Goal: Transaction & Acquisition: Purchase product/service

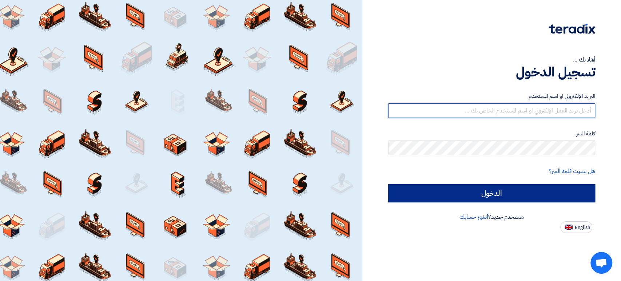
type input "[EMAIL_ADDRESS][DOMAIN_NAME]"
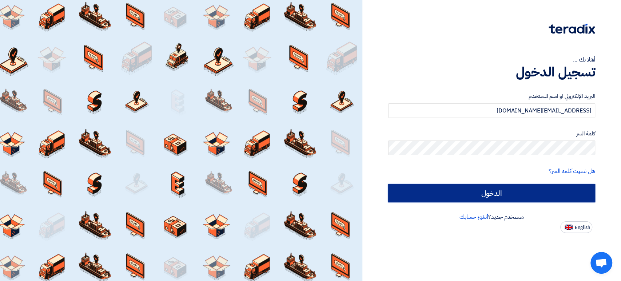
click at [511, 184] on input "الدخول" at bounding box center [491, 193] width 207 height 18
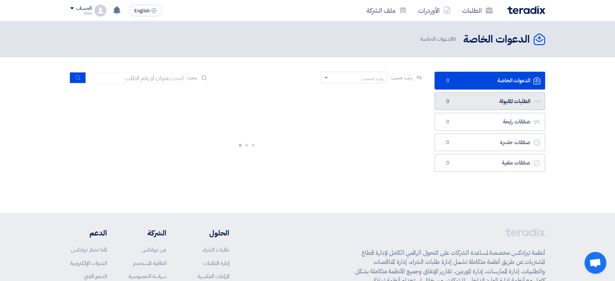
click at [468, 104] on link "الطلبات المقبولة الطلبات المقبولة 0" at bounding box center [490, 101] width 111 height 18
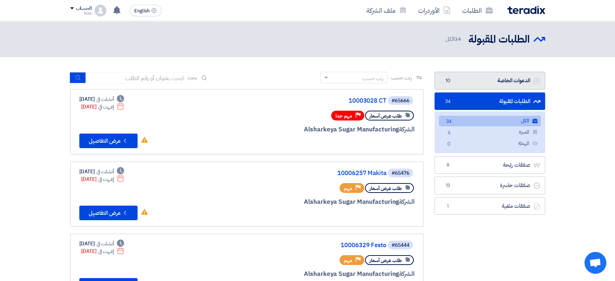
click at [475, 84] on link "الدعوات الخاصة الدعوات الخاصة 10" at bounding box center [490, 81] width 111 height 18
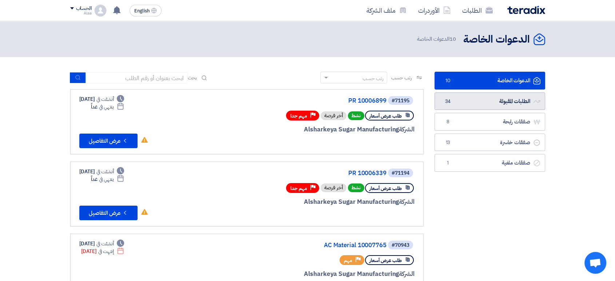
click at [475, 95] on link "الطلبات المقبولة الطلبات المقبولة 34" at bounding box center [490, 101] width 111 height 18
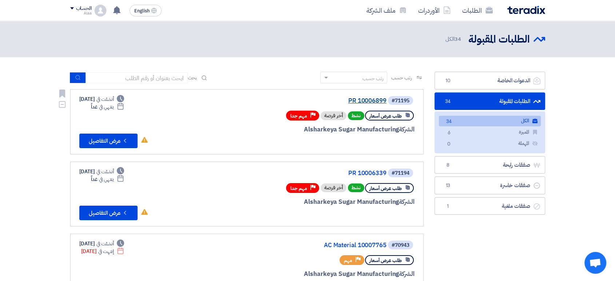
click at [370, 99] on link "PR 10006899" at bounding box center [314, 101] width 146 height 7
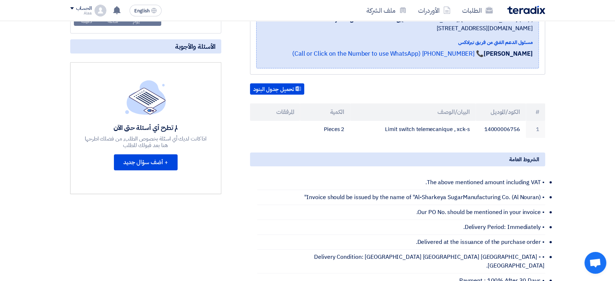
scroll to position [162, 0]
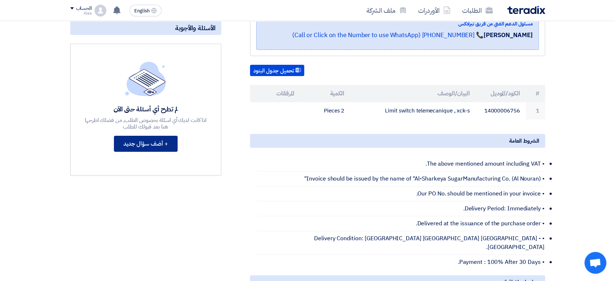
click at [167, 143] on button "+ أضف سؤال جديد" at bounding box center [146, 144] width 64 height 16
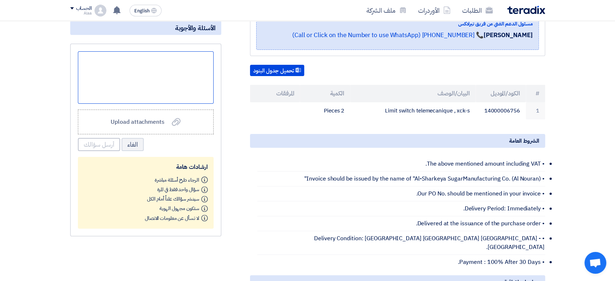
click at [185, 62] on div at bounding box center [146, 77] width 136 height 52
click at [105, 142] on button "أرسل سؤالك" at bounding box center [99, 144] width 42 height 13
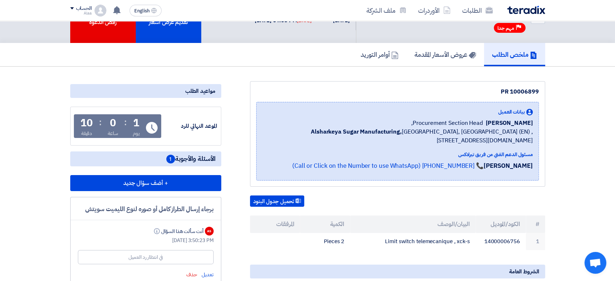
scroll to position [0, 0]
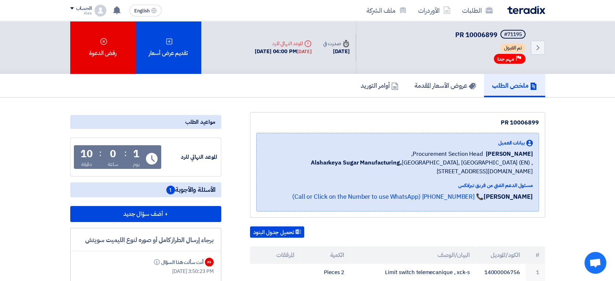
click at [531, 14] on div "الطلبات الأوردرات ملف الشركة" at bounding box center [402, 10] width 285 height 17
click at [532, 12] on img at bounding box center [526, 10] width 38 height 8
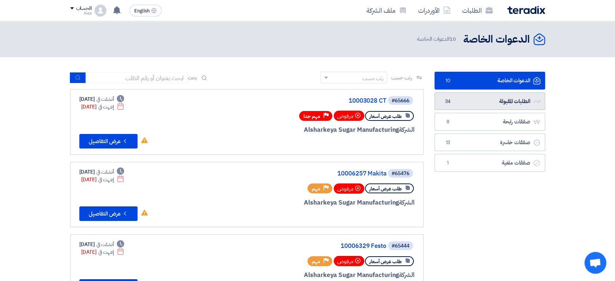
click at [485, 101] on link "الطلبات المقبولة الطلبات المقبولة 34" at bounding box center [490, 101] width 111 height 18
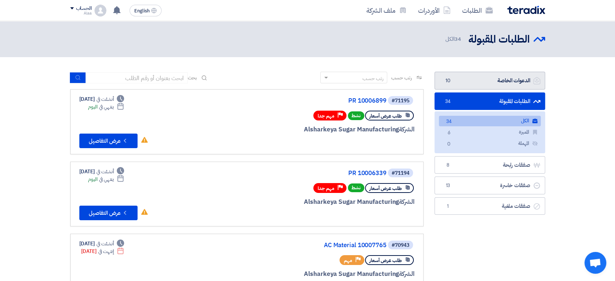
click at [493, 86] on link "الدعوات الخاصة الدعوات الخاصة 10" at bounding box center [490, 81] width 111 height 18
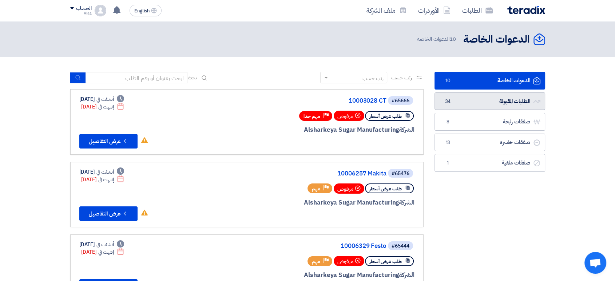
click at [495, 98] on link "الطلبات المقبولة الطلبات المقبولة 34" at bounding box center [490, 101] width 111 height 18
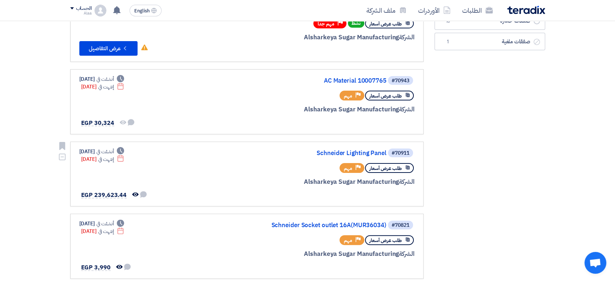
scroll to position [81, 0]
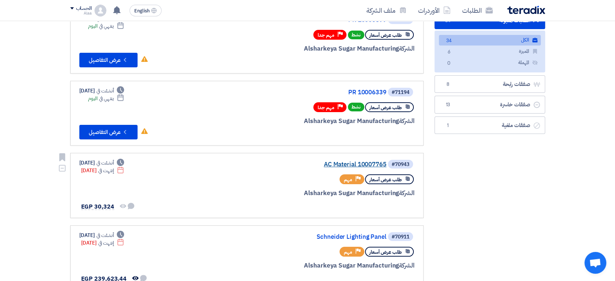
click at [363, 161] on link "AC Material 10007765" at bounding box center [314, 164] width 146 height 7
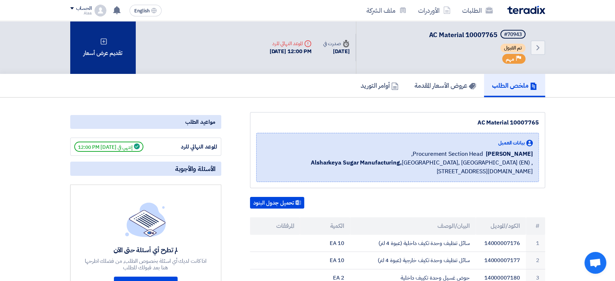
click at [118, 55] on div "تقديم عرض أسعار" at bounding box center [103, 47] width 66 height 53
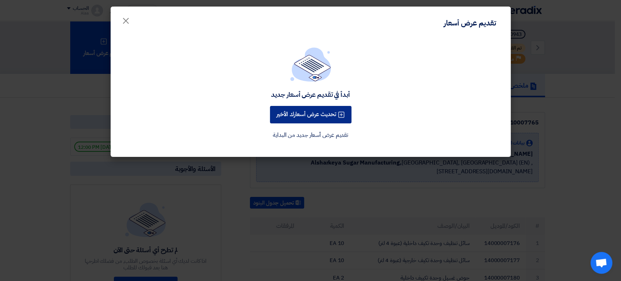
click at [344, 112] on use at bounding box center [341, 115] width 6 height 6
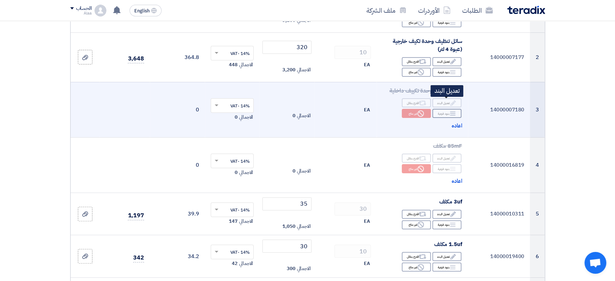
scroll to position [162, 0]
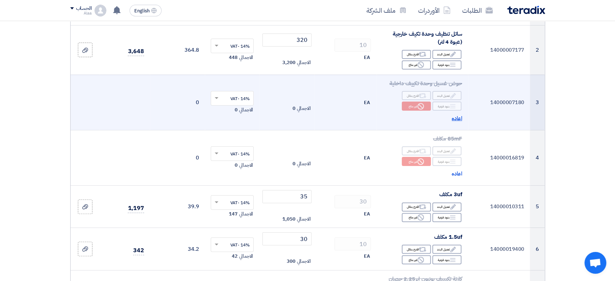
click at [459, 118] on span "اعاده" at bounding box center [457, 118] width 11 height 8
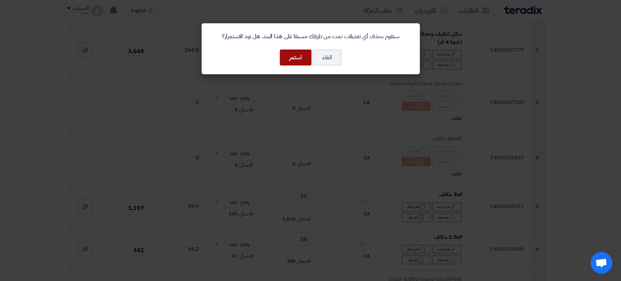
click at [295, 53] on button "استمر" at bounding box center [296, 57] width 32 height 16
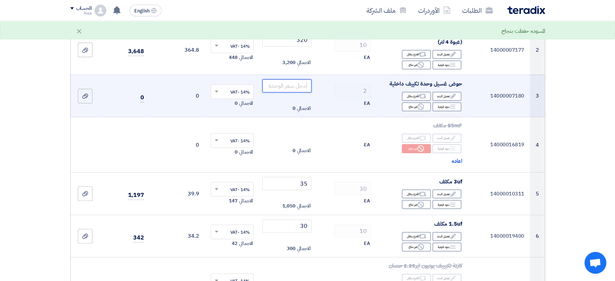
click at [297, 89] on input "number" at bounding box center [286, 85] width 49 height 13
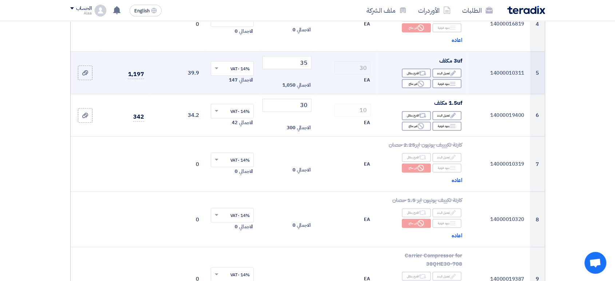
scroll to position [283, 0]
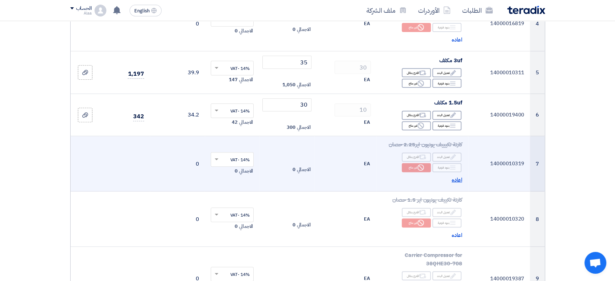
type input "570"
click at [457, 177] on span "اعاده" at bounding box center [457, 180] width 11 height 8
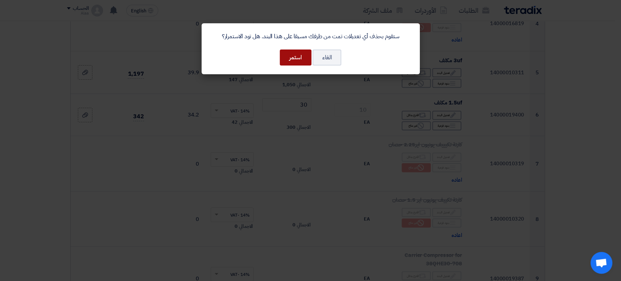
click at [284, 56] on button "استمر" at bounding box center [296, 57] width 32 height 16
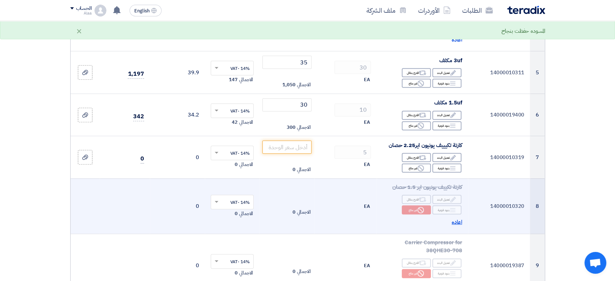
click at [453, 222] on span "اعاده" at bounding box center [457, 222] width 11 height 8
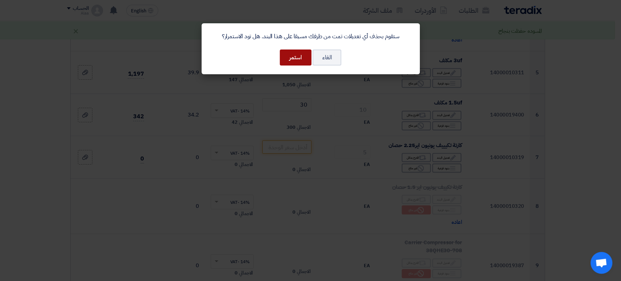
click at [295, 59] on button "استمر" at bounding box center [296, 57] width 32 height 16
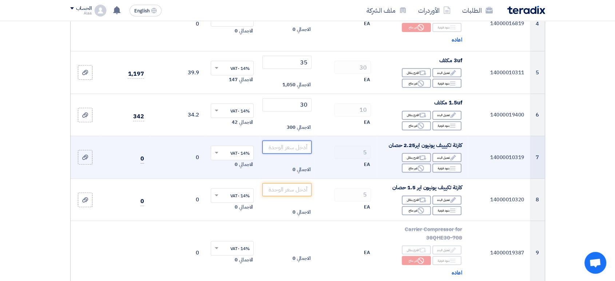
click at [293, 142] on input "number" at bounding box center [286, 146] width 49 height 13
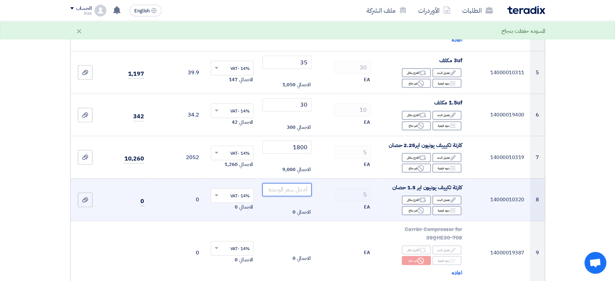
click at [283, 190] on input "number" at bounding box center [286, 189] width 49 height 13
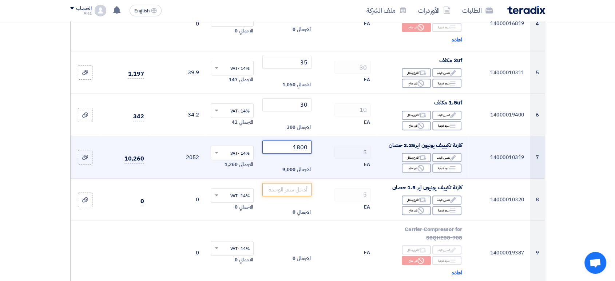
drag, startPoint x: 290, startPoint y: 147, endPoint x: 313, endPoint y: 145, distance: 23.4
click at [313, 145] on td "1800 الاجمالي 9,000" at bounding box center [286, 157] width 55 height 43
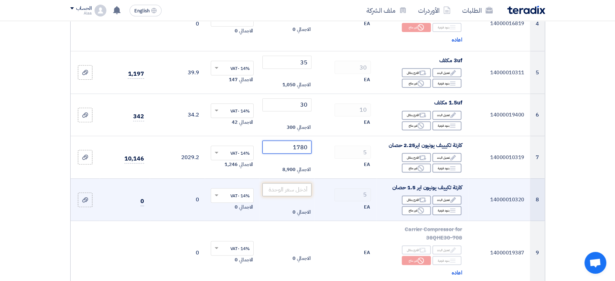
type input "1780"
click at [293, 192] on input "number" at bounding box center [286, 189] width 49 height 13
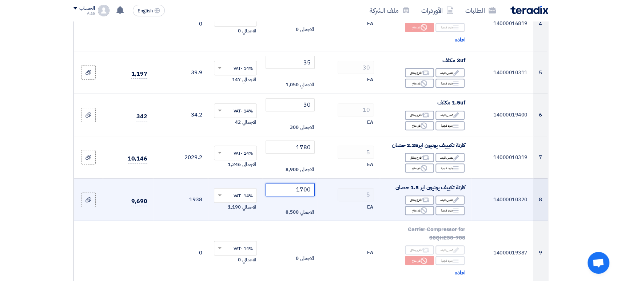
scroll to position [323, 0]
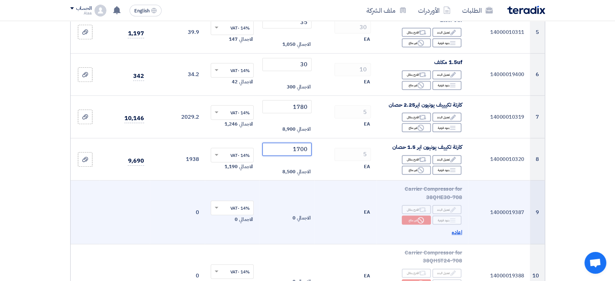
type input "1700"
click at [459, 233] on span "اعاده" at bounding box center [457, 232] width 11 height 8
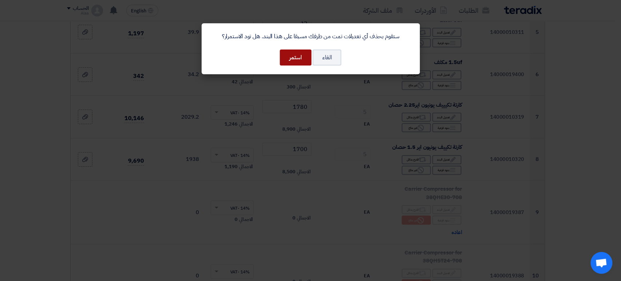
click at [300, 57] on button "استمر" at bounding box center [296, 57] width 32 height 16
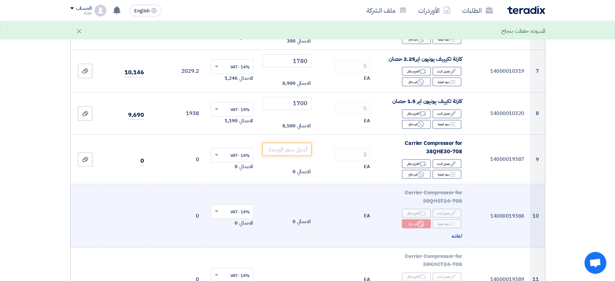
scroll to position [404, 0]
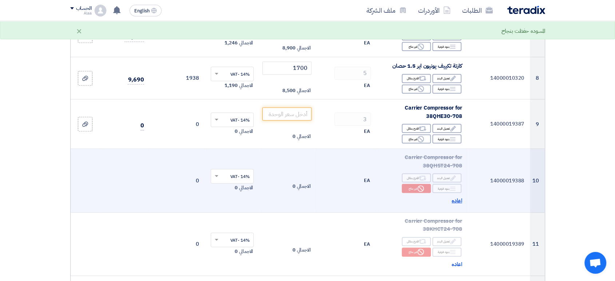
click at [456, 201] on span "اعاده" at bounding box center [457, 201] width 11 height 8
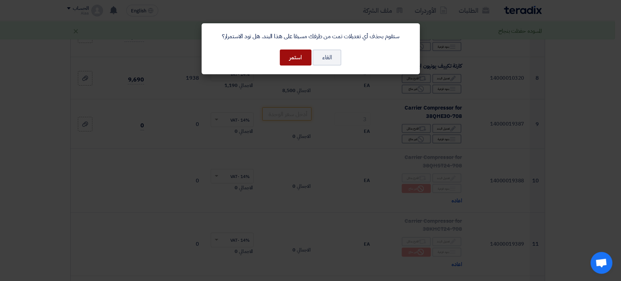
click at [294, 55] on button "استمر" at bounding box center [296, 57] width 32 height 16
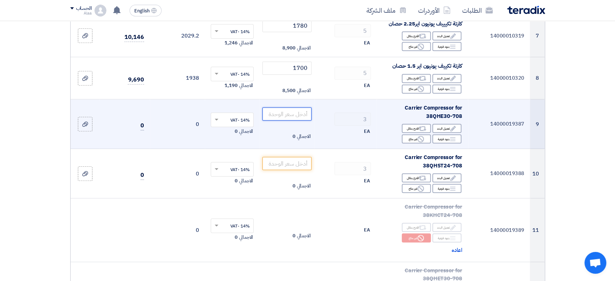
click at [277, 110] on input "number" at bounding box center [286, 113] width 49 height 13
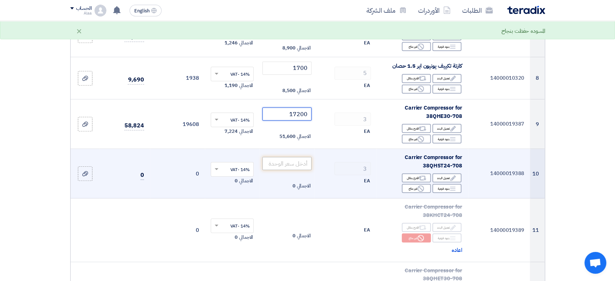
type input "17200"
click at [301, 165] on input "number" at bounding box center [286, 163] width 49 height 13
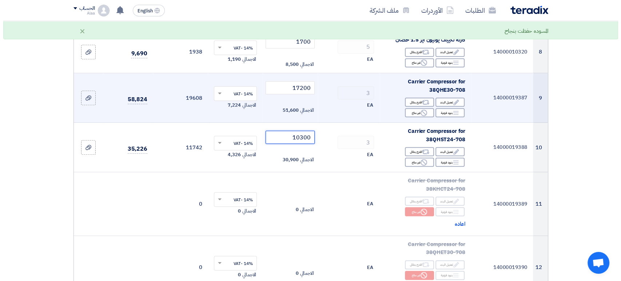
scroll to position [445, 0]
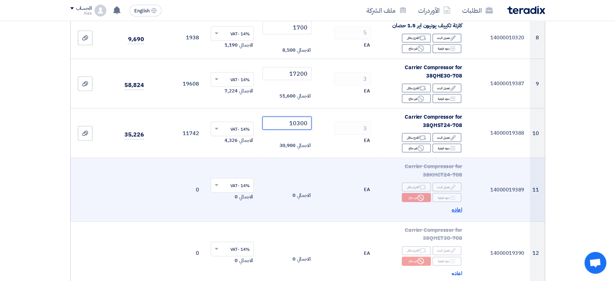
type input "10300"
click at [458, 210] on span "اعاده" at bounding box center [457, 210] width 11 height 8
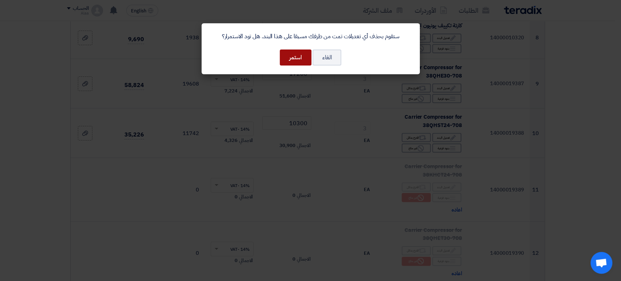
click at [288, 57] on button "استمر" at bounding box center [296, 57] width 32 height 16
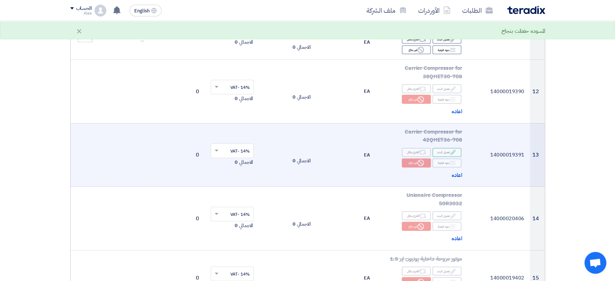
scroll to position [606, 0]
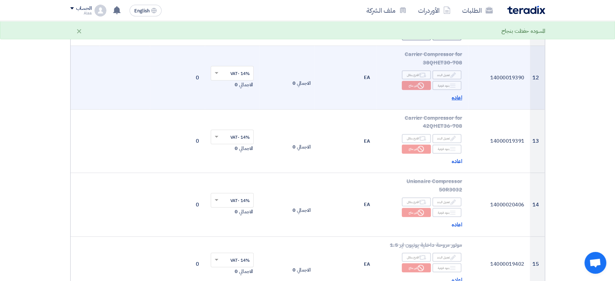
click at [455, 98] on span "اعاده" at bounding box center [457, 98] width 11 height 8
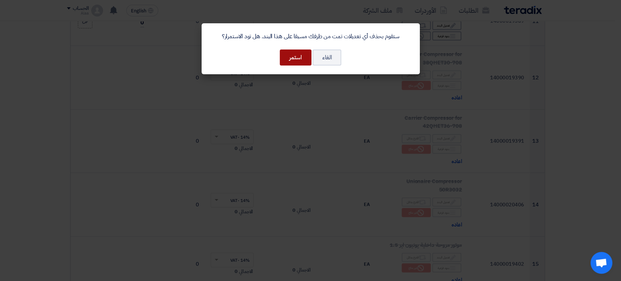
click at [297, 57] on button "استمر" at bounding box center [296, 57] width 32 height 16
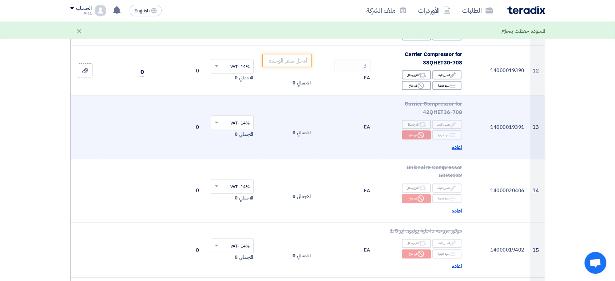
click at [454, 149] on span "اعاده" at bounding box center [457, 147] width 11 height 8
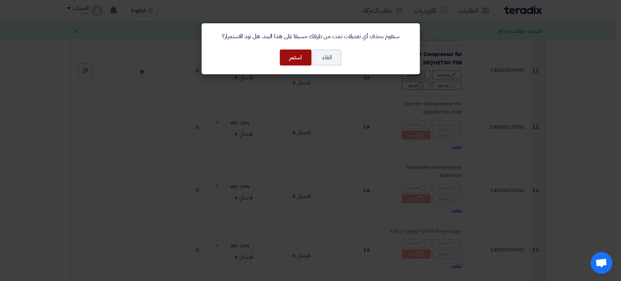
click at [290, 61] on button "استمر" at bounding box center [296, 57] width 32 height 16
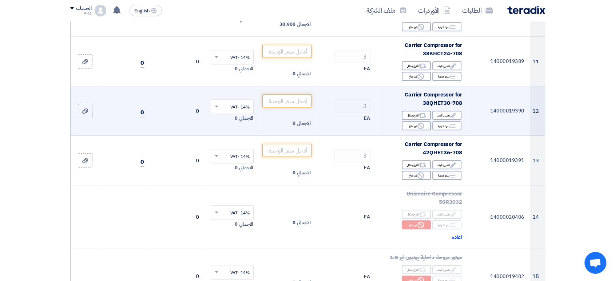
scroll to position [525, 0]
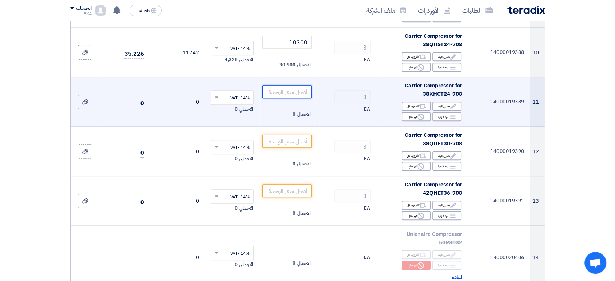
click at [279, 89] on input "number" at bounding box center [286, 91] width 49 height 13
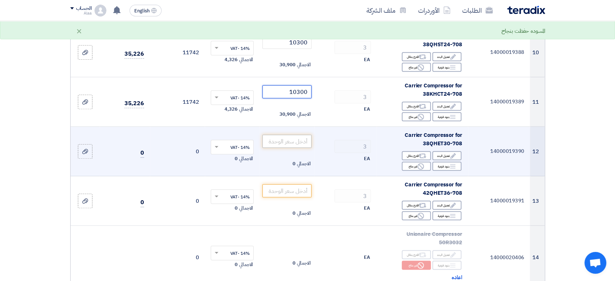
type input "10300"
click at [286, 146] on input "number" at bounding box center [286, 141] width 49 height 13
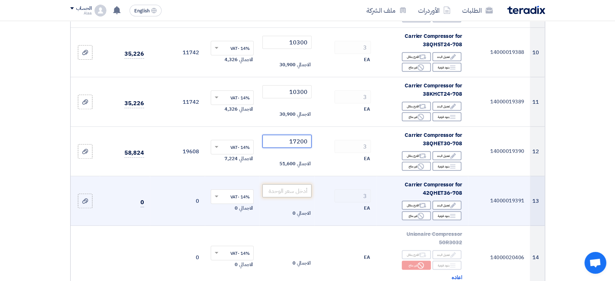
type input "17200"
click at [291, 193] on input "number" at bounding box center [286, 190] width 49 height 13
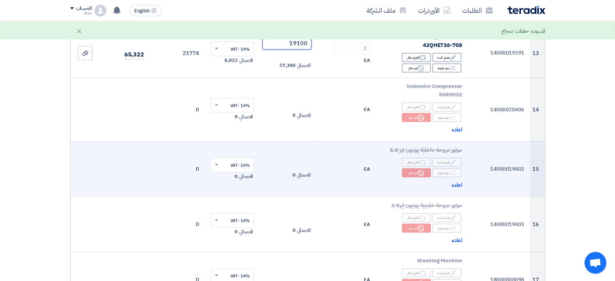
scroll to position [687, 0]
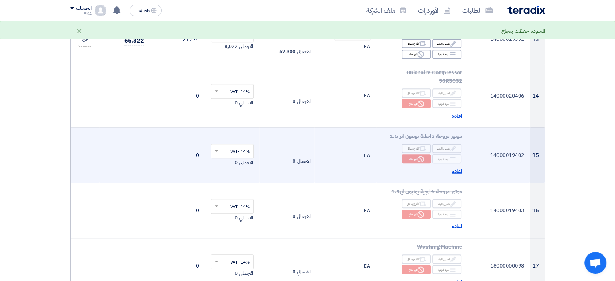
type input "19100"
click at [456, 172] on span "اعاده" at bounding box center [457, 171] width 11 height 8
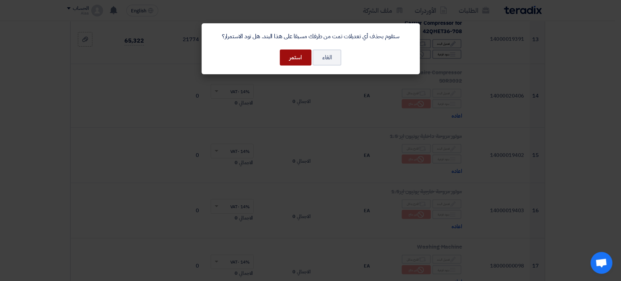
click at [299, 60] on button "استمر" at bounding box center [296, 57] width 32 height 16
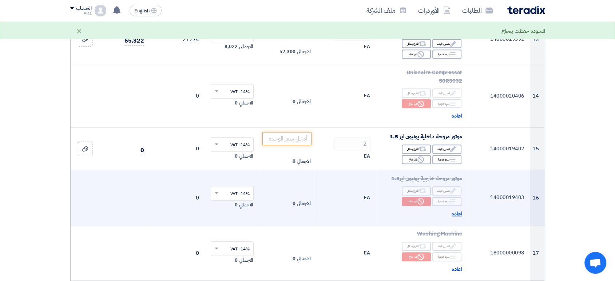
click at [455, 216] on span "اعاده" at bounding box center [457, 214] width 11 height 8
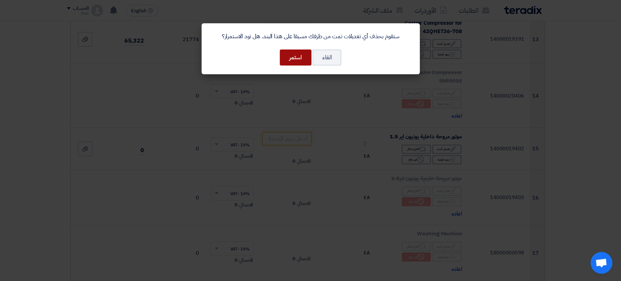
click at [294, 63] on button "استمر" at bounding box center [296, 57] width 32 height 16
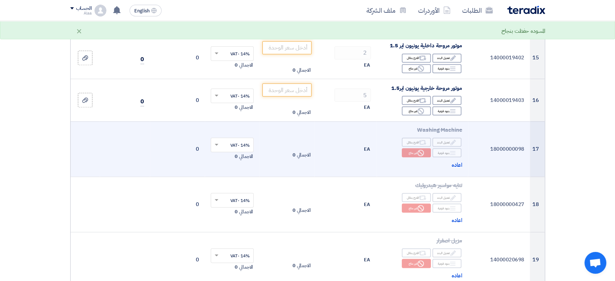
scroll to position [809, 0]
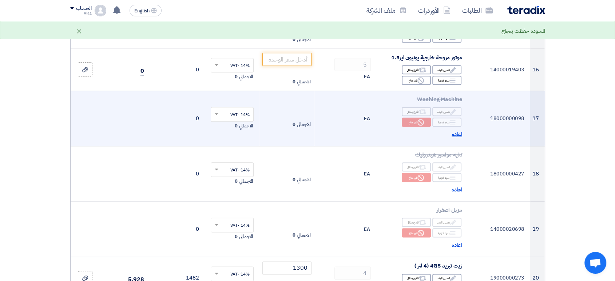
click at [461, 131] on span "اعاده" at bounding box center [457, 134] width 11 height 8
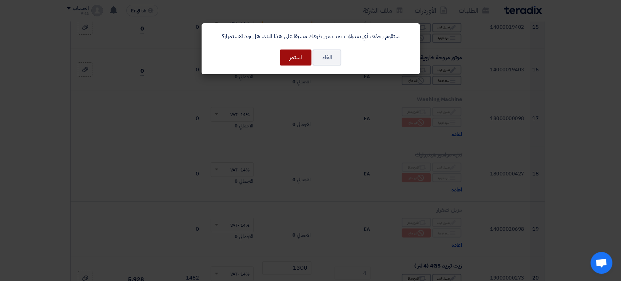
click at [293, 60] on button "استمر" at bounding box center [296, 57] width 32 height 16
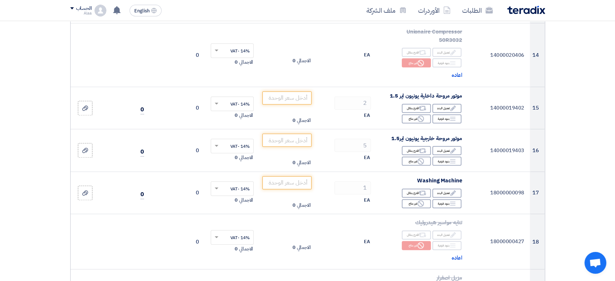
scroll to position [687, 0]
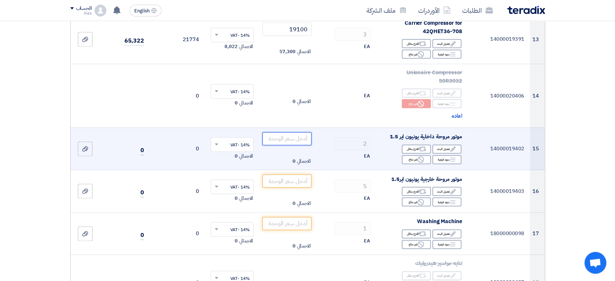
click at [284, 138] on input "number" at bounding box center [286, 138] width 49 height 13
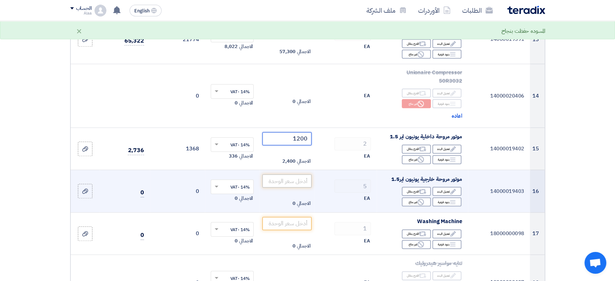
type input "1200"
click at [299, 183] on input "number" at bounding box center [286, 180] width 49 height 13
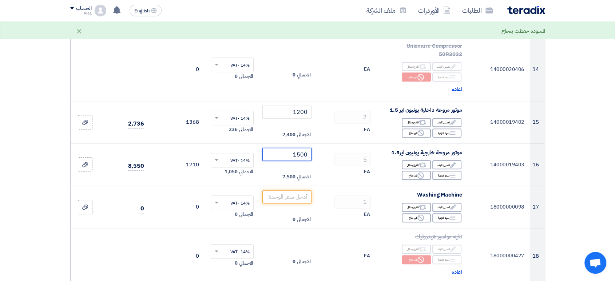
scroll to position [728, 0]
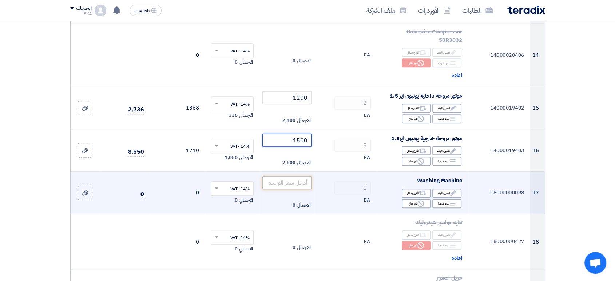
type input "1500"
click at [266, 185] on input "number" at bounding box center [286, 182] width 49 height 13
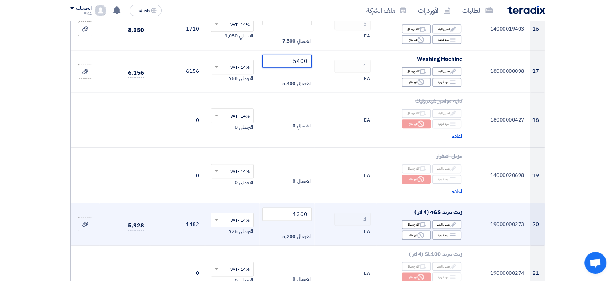
scroll to position [849, 0]
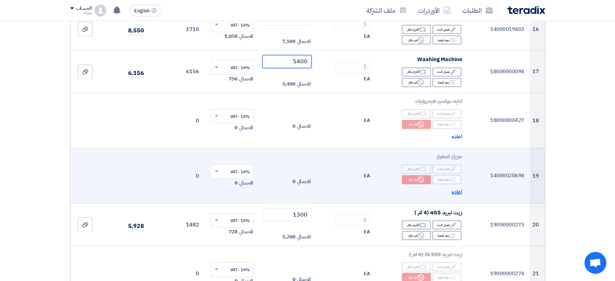
type input "5400"
click at [456, 190] on span "اعاده" at bounding box center [457, 192] width 11 height 8
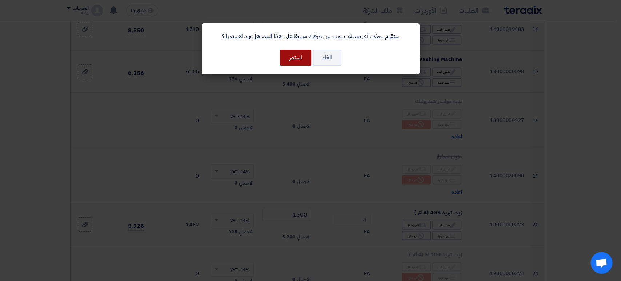
click at [292, 61] on button "استمر" at bounding box center [296, 57] width 32 height 16
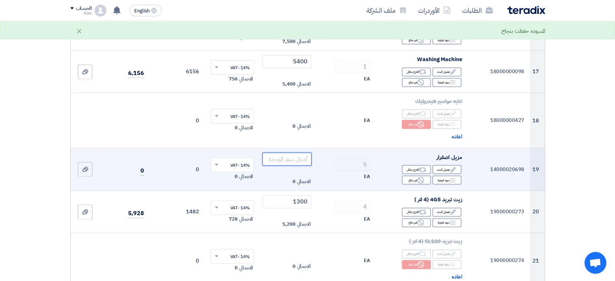
click at [286, 159] on input "number" at bounding box center [286, 158] width 49 height 13
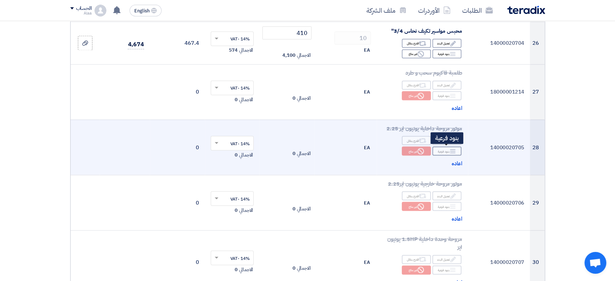
scroll to position [1294, 0]
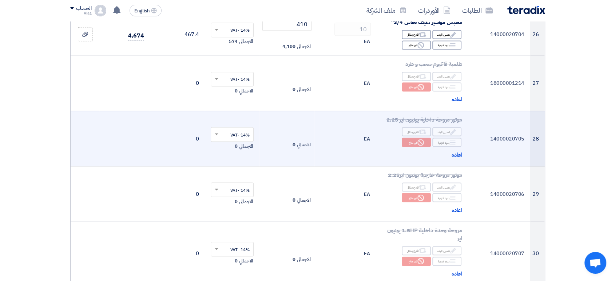
type input "340"
click at [460, 152] on span "اعاده" at bounding box center [457, 154] width 11 height 8
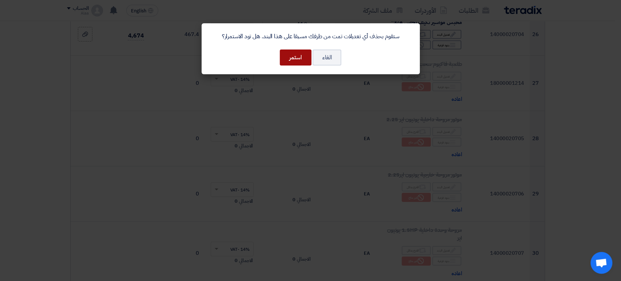
drag, startPoint x: 304, startPoint y: 60, endPoint x: 312, endPoint y: 70, distance: 12.4
click at [304, 61] on button "استمر" at bounding box center [296, 57] width 32 height 16
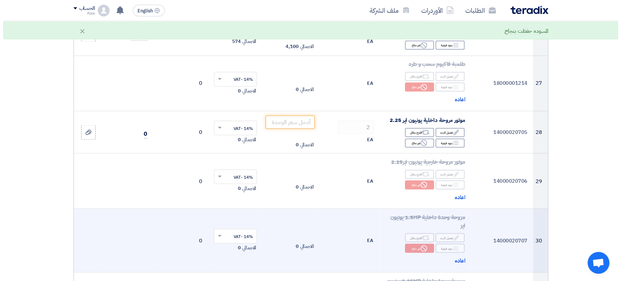
scroll to position [1374, 0]
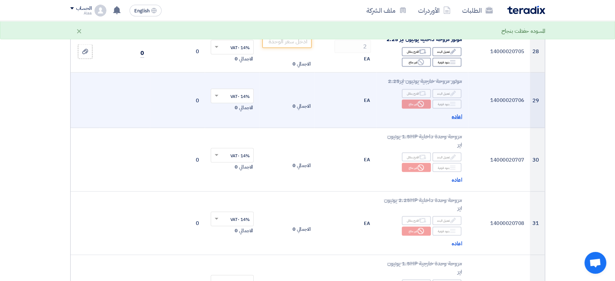
click at [459, 114] on span "اعاده" at bounding box center [457, 116] width 11 height 8
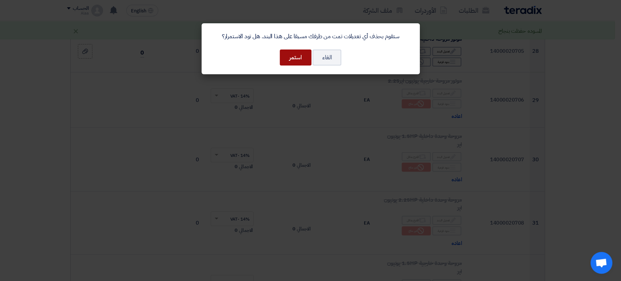
click at [294, 53] on button "استمر" at bounding box center [296, 57] width 32 height 16
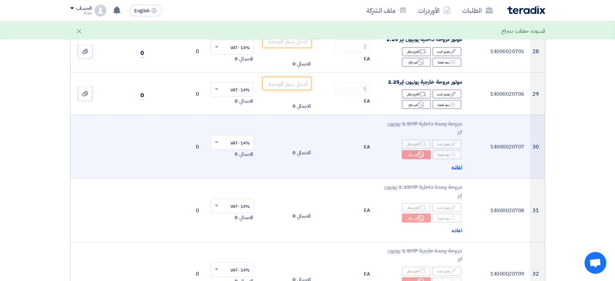
click at [458, 164] on span "اعاده" at bounding box center [457, 167] width 11 height 8
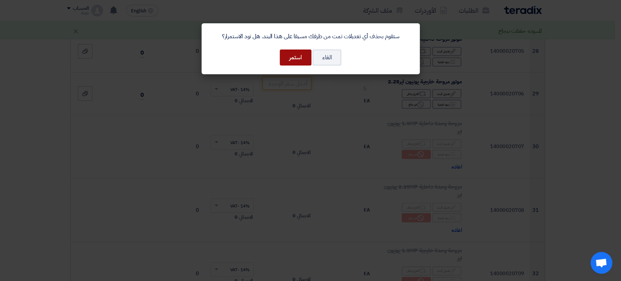
click at [294, 60] on button "استمر" at bounding box center [296, 57] width 32 height 16
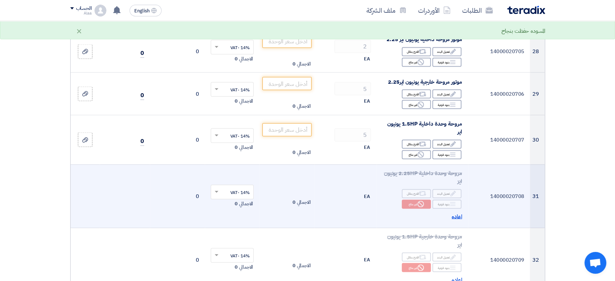
click at [459, 214] on span "اعاده" at bounding box center [457, 216] width 11 height 8
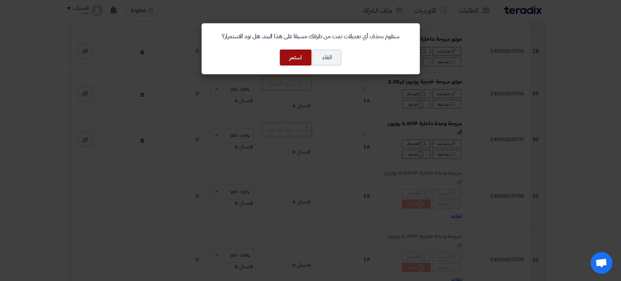
click at [299, 57] on button "استمر" at bounding box center [296, 57] width 32 height 16
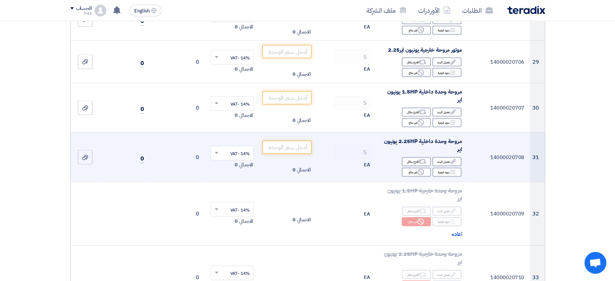
scroll to position [1415, 0]
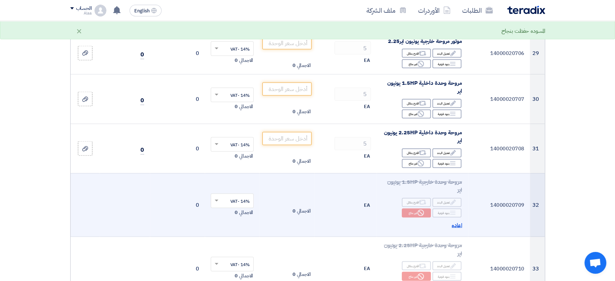
click at [457, 221] on span "اعاده" at bounding box center [457, 225] width 11 height 8
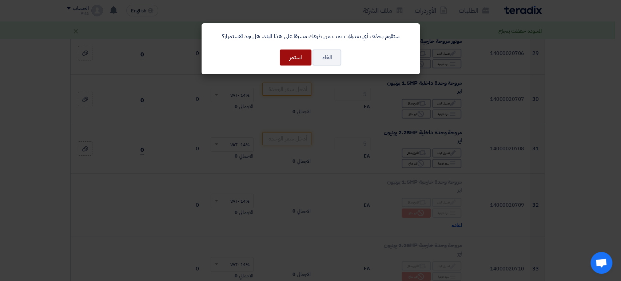
click at [294, 61] on button "استمر" at bounding box center [296, 57] width 32 height 16
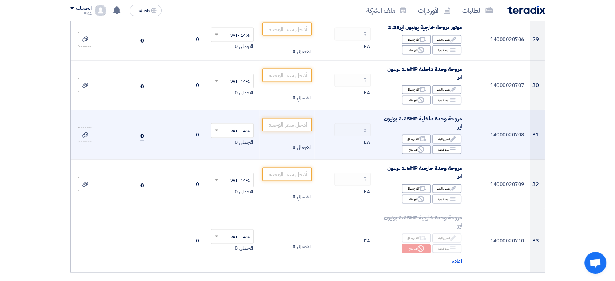
scroll to position [1536, 0]
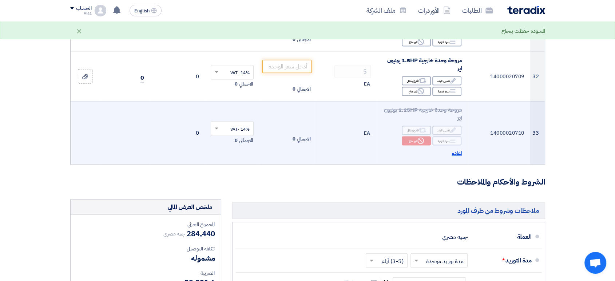
click at [457, 154] on span "اعاده" at bounding box center [457, 153] width 11 height 8
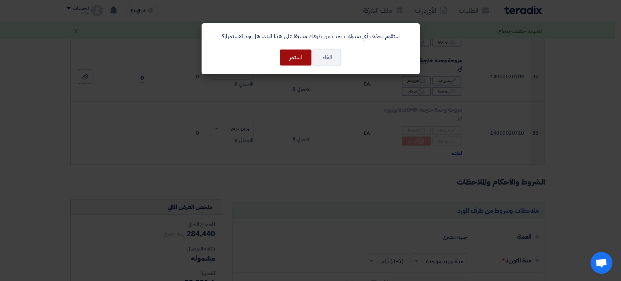
click at [290, 57] on button "استمر" at bounding box center [296, 57] width 32 height 16
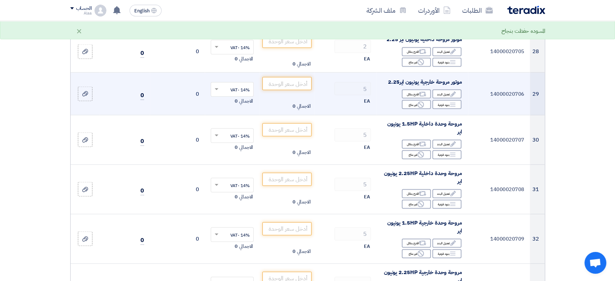
scroll to position [1334, 0]
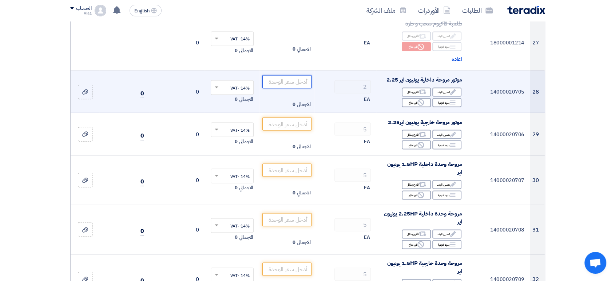
click at [268, 78] on input "number" at bounding box center [286, 81] width 49 height 13
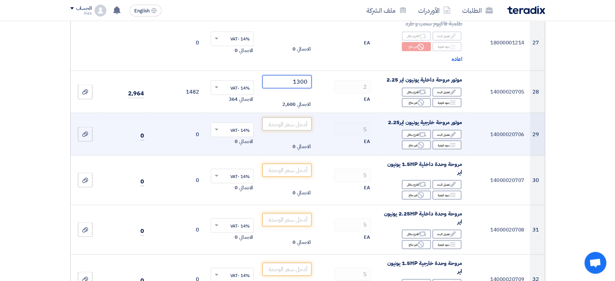
type input "1300"
click at [285, 118] on input "number" at bounding box center [286, 123] width 49 height 13
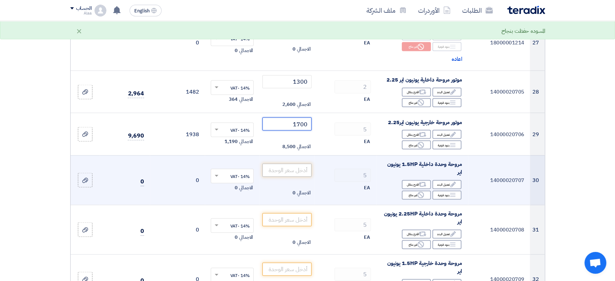
type input "1700"
click at [286, 166] on input "number" at bounding box center [286, 169] width 49 height 13
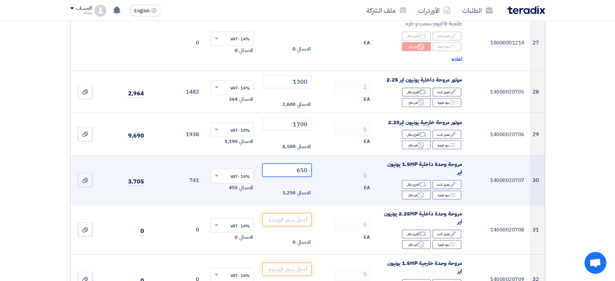
scroll to position [1374, 0]
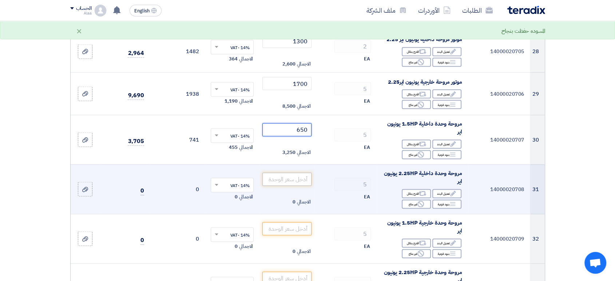
type input "650"
click at [295, 178] on input "number" at bounding box center [286, 178] width 49 height 13
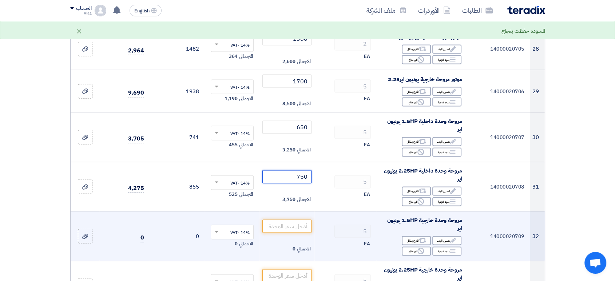
scroll to position [1415, 0]
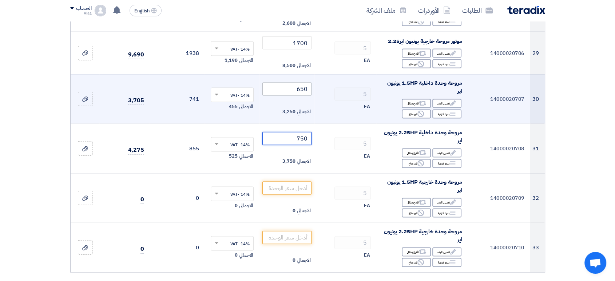
type input "750"
drag, startPoint x: 285, startPoint y: 87, endPoint x: 324, endPoint y: 87, distance: 38.9
click at [324, 87] on tr "30 14000020707 مروحة وحدة داخلية 1.5HP يونيون اير Edit تعديل البند Alternative …" at bounding box center [308, 98] width 474 height 49
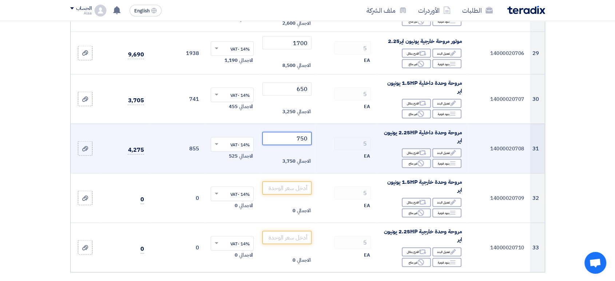
click at [286, 138] on input "750" at bounding box center [286, 138] width 49 height 13
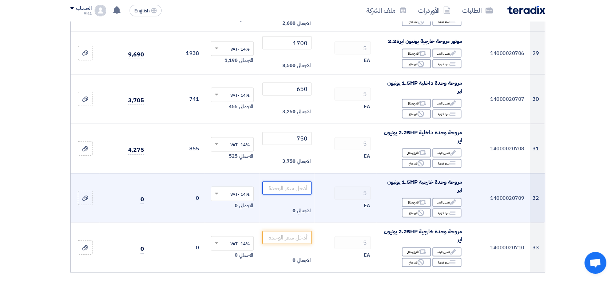
click at [298, 184] on input "number" at bounding box center [286, 188] width 49 height 13
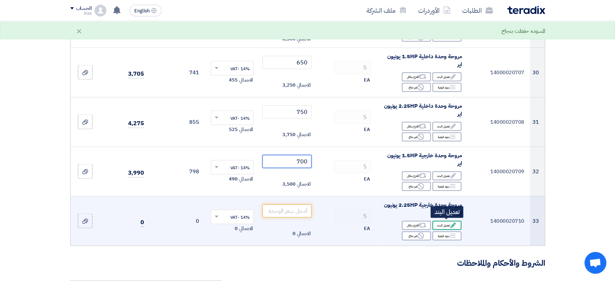
scroll to position [1456, 0]
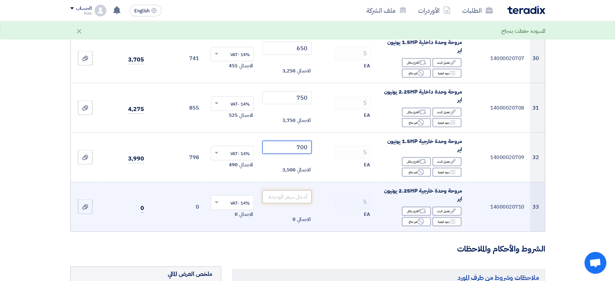
type input "700"
click at [299, 199] on input "number" at bounding box center [286, 196] width 49 height 13
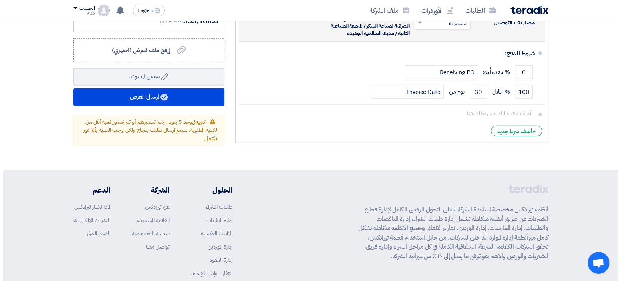
scroll to position [1820, 0]
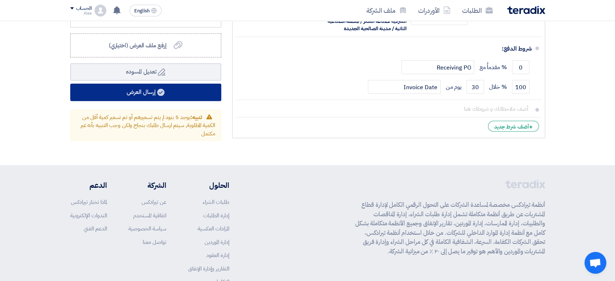
type input "750"
click at [175, 94] on button "إرسال العرض" at bounding box center [145, 92] width 151 height 17
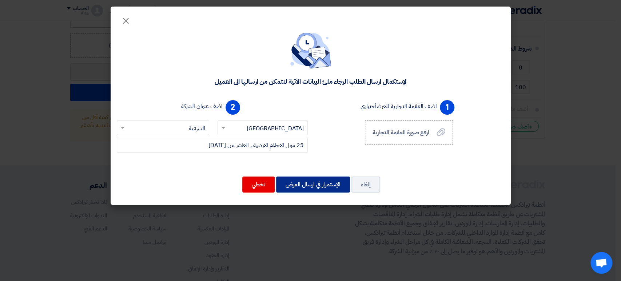
click at [308, 183] on button "الإستمرار في ارسال العرض" at bounding box center [313, 184] width 74 height 16
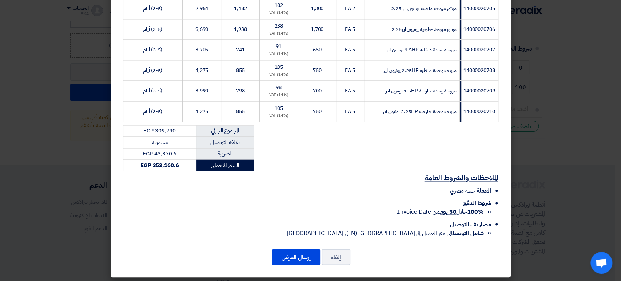
scroll to position [708, 0]
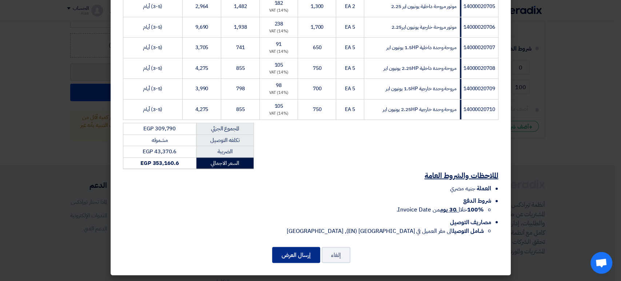
click at [304, 249] on button "إرسال العرض" at bounding box center [296, 255] width 48 height 16
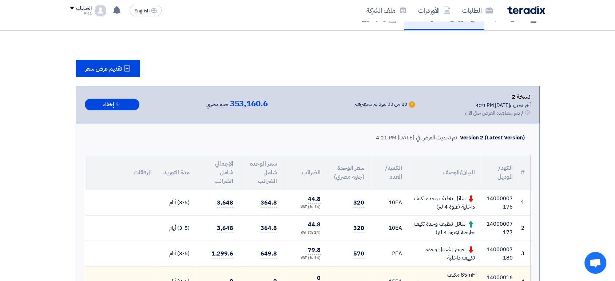
scroll to position [108, 0]
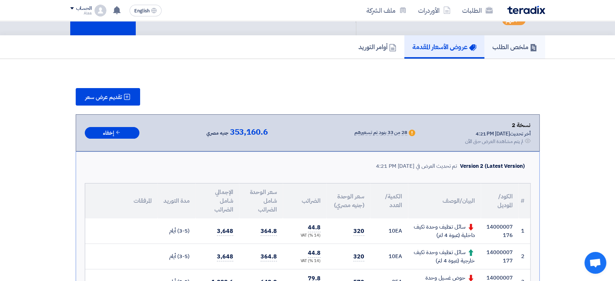
scroll to position [0, 0]
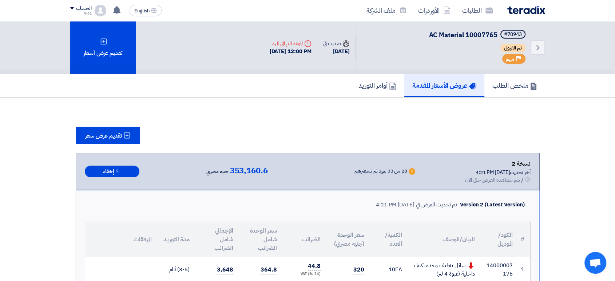
click at [530, 11] on img at bounding box center [526, 10] width 38 height 8
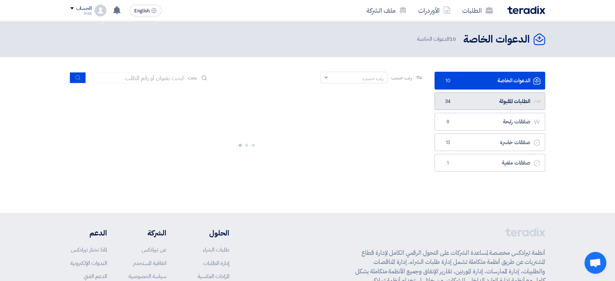
click at [494, 105] on link "الطلبات المقبولة الطلبات المقبولة 34" at bounding box center [490, 101] width 111 height 18
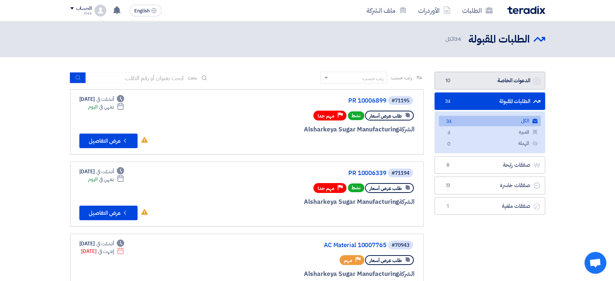
click at [505, 84] on link "الدعوات الخاصة الدعوات الخاصة 10" at bounding box center [490, 81] width 111 height 18
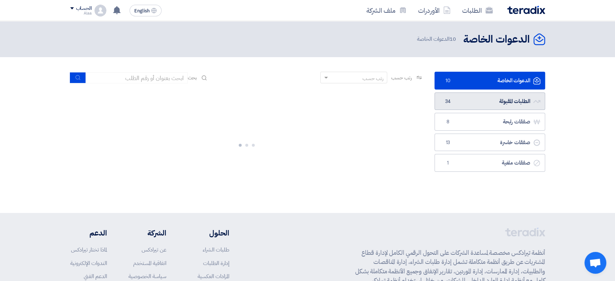
click at [504, 96] on link "الطلبات المقبولة الطلبات المقبولة 34" at bounding box center [490, 101] width 111 height 18
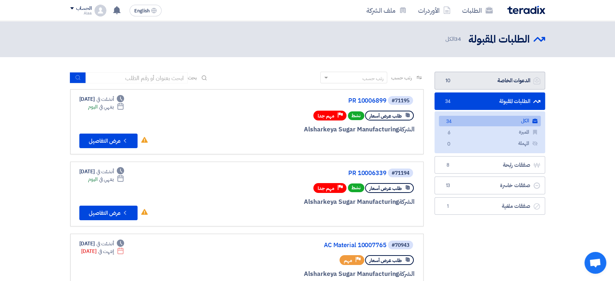
click at [512, 76] on link "الدعوات الخاصة الدعوات الخاصة 10" at bounding box center [490, 81] width 111 height 18
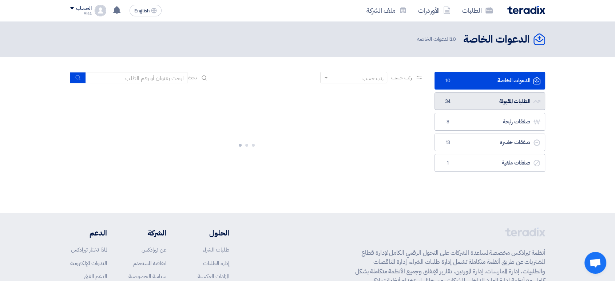
click at [494, 102] on link "الطلبات المقبولة الطلبات المقبولة 34" at bounding box center [490, 101] width 111 height 18
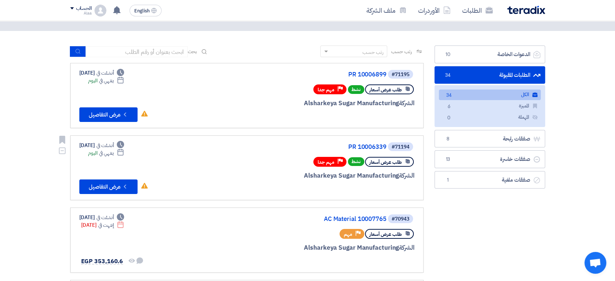
scroll to position [40, 0]
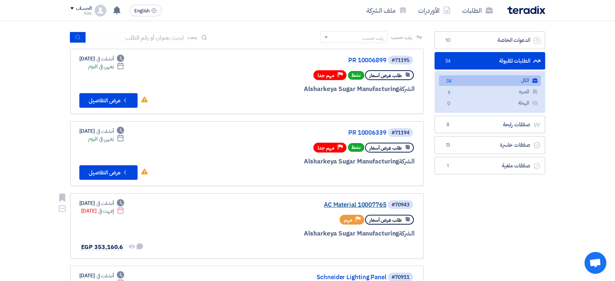
click at [348, 203] on link "AC Material 10007765" at bounding box center [314, 205] width 146 height 7
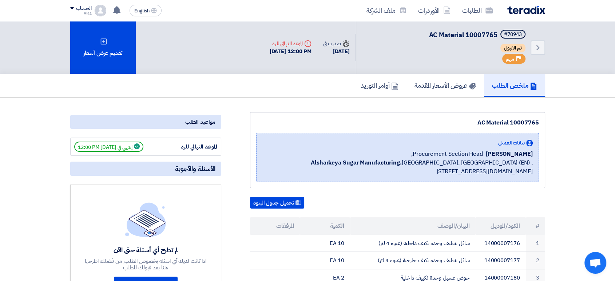
click at [462, 91] on link "عروض الأسعار المقدمة" at bounding box center [445, 85] width 78 height 23
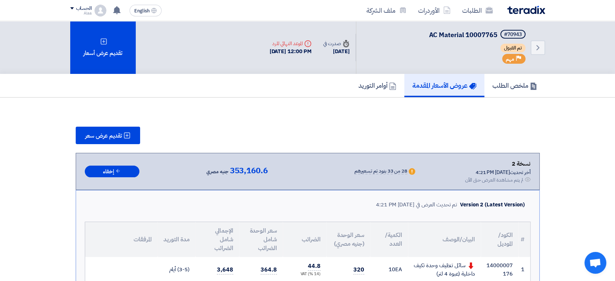
click at [524, 9] on img at bounding box center [526, 10] width 38 height 8
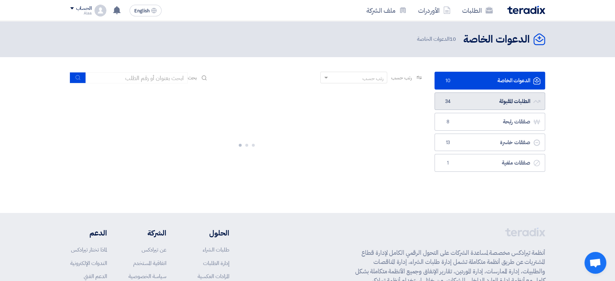
click at [504, 96] on link "الطلبات المقبولة الطلبات المقبولة 34" at bounding box center [490, 101] width 111 height 18
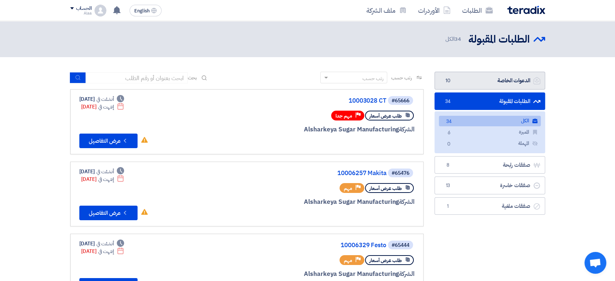
click at [503, 83] on link "الدعوات الخاصة الدعوات الخاصة 10" at bounding box center [490, 81] width 111 height 18
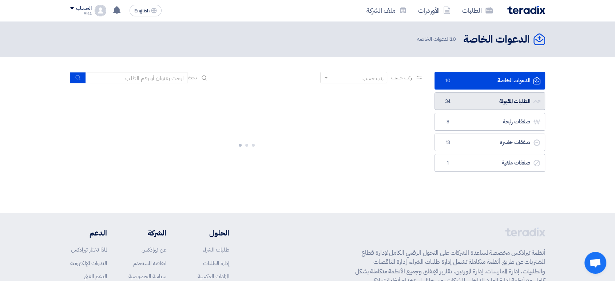
click at [500, 107] on link "الطلبات المقبولة الطلبات المقبولة 34" at bounding box center [490, 101] width 111 height 18
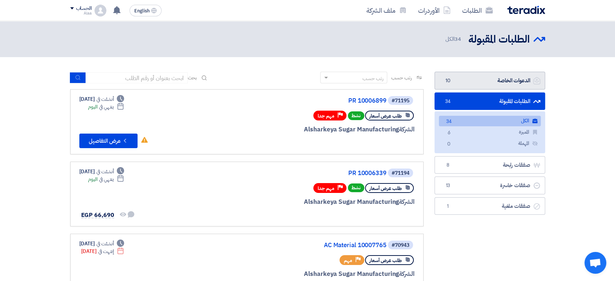
click at [507, 80] on link "الدعوات الخاصة الدعوات الخاصة 10" at bounding box center [490, 81] width 111 height 18
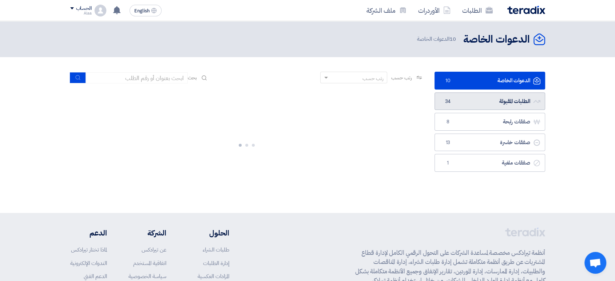
click at [503, 100] on link "الطلبات المقبولة الطلبات المقبولة 34" at bounding box center [490, 101] width 111 height 18
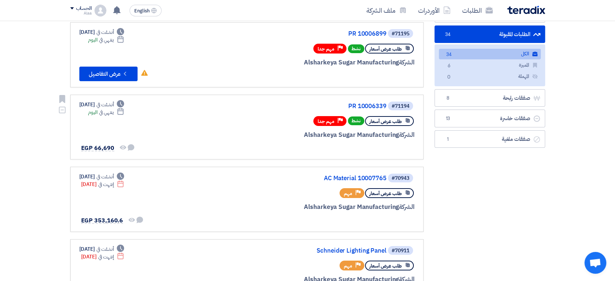
scroll to position [81, 0]
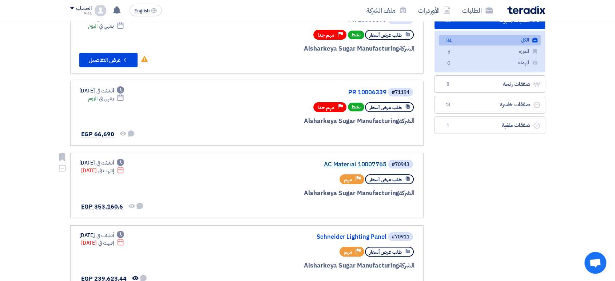
click at [362, 161] on link "AC Material 10007765" at bounding box center [314, 164] width 146 height 7
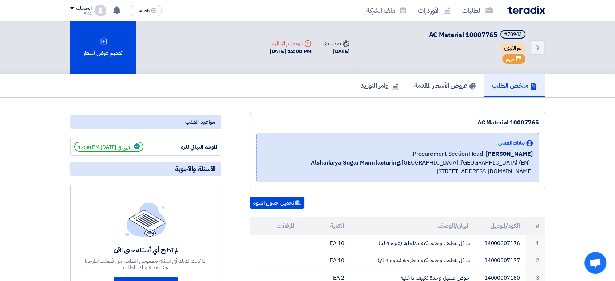
scroll to position [40, 0]
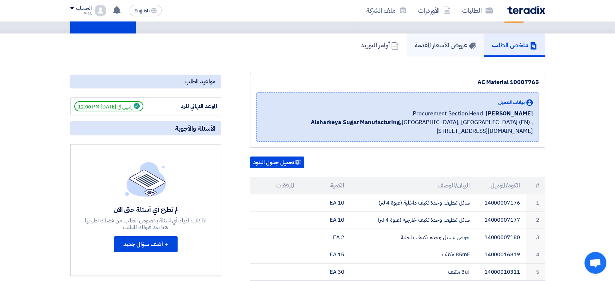
click at [454, 53] on link "عروض الأسعار المقدمة" at bounding box center [445, 44] width 78 height 23
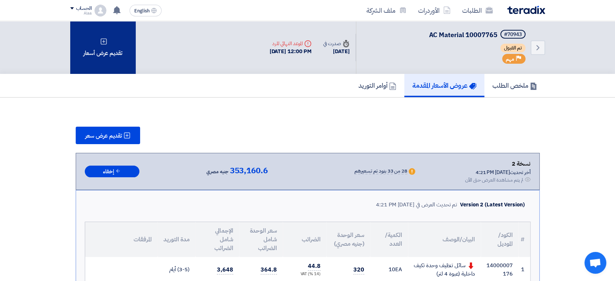
click at [121, 37] on div "تقديم عرض أسعار" at bounding box center [103, 47] width 66 height 53
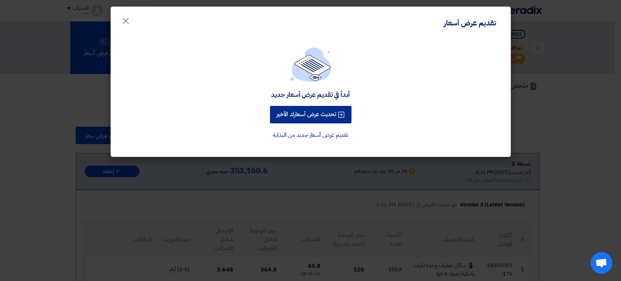
click at [315, 108] on button "تحديث عرض أسعارك الأخير" at bounding box center [311, 114] width 82 height 17
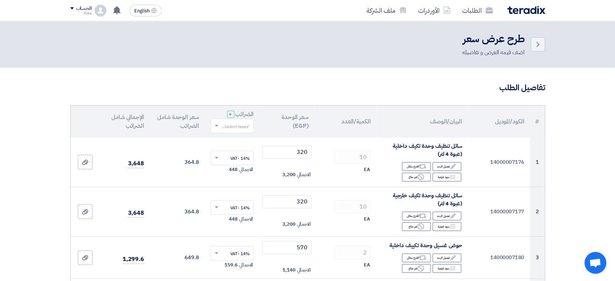
click at [520, 15] on div "الطلبات الأوردرات ملف الشركة" at bounding box center [402, 10] width 285 height 17
click at [522, 13] on img at bounding box center [526, 10] width 38 height 8
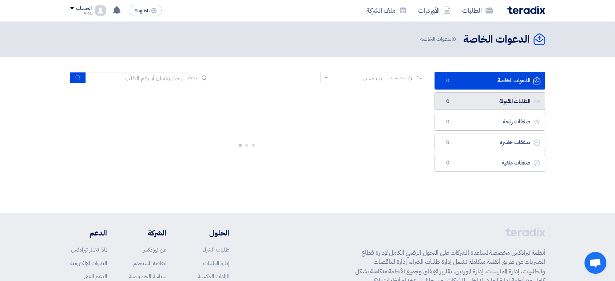
click at [481, 107] on link "الطلبات المقبولة الطلبات المقبولة 0" at bounding box center [490, 101] width 111 height 18
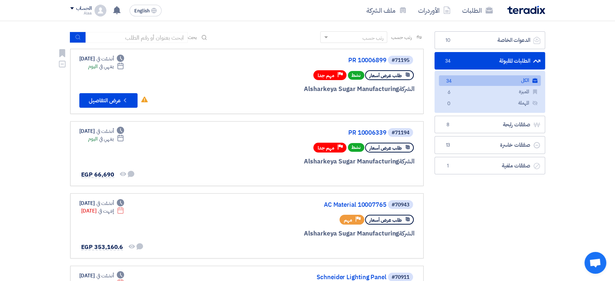
scroll to position [81, 0]
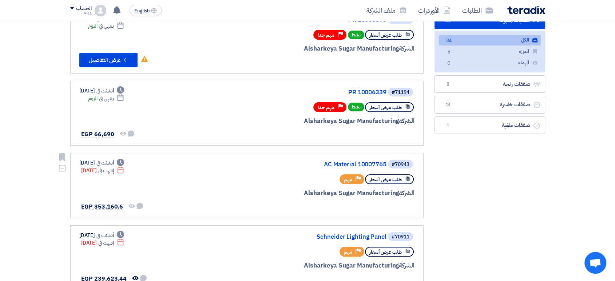
click at [361, 159] on div "#70943 AC Material 10007765" at bounding box center [326, 164] width 175 height 10
click at [360, 162] on link "AC Material 10007765" at bounding box center [314, 164] width 146 height 7
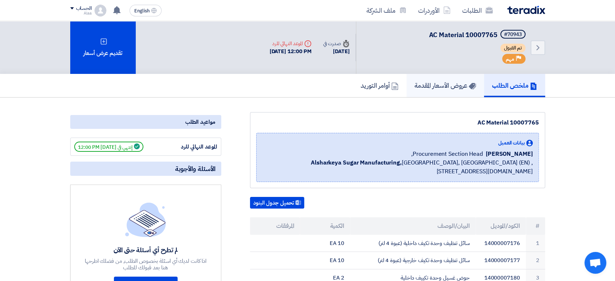
click at [460, 86] on h5 "عروض الأسعار المقدمة" at bounding box center [445, 85] width 62 height 8
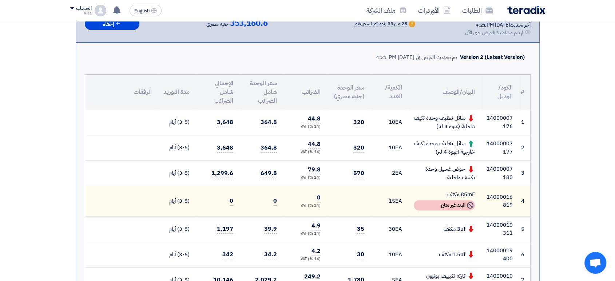
scroll to position [121, 0]
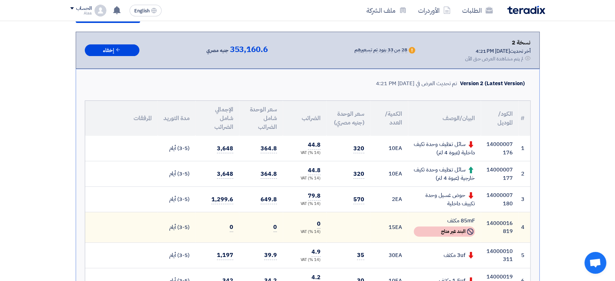
click at [533, 9] on img at bounding box center [526, 10] width 38 height 8
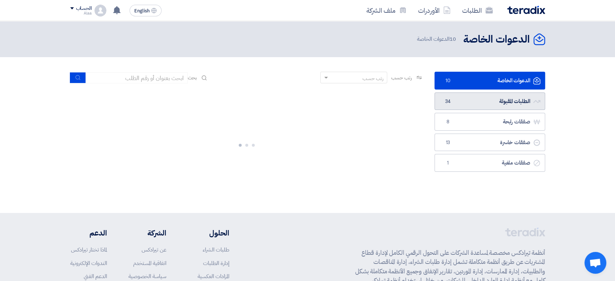
click at [478, 104] on link "الطلبات المقبولة الطلبات المقبولة 34" at bounding box center [490, 101] width 111 height 18
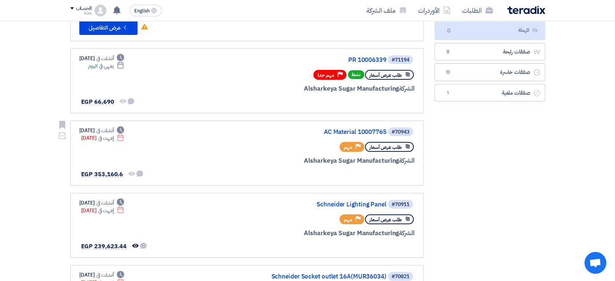
scroll to position [162, 0]
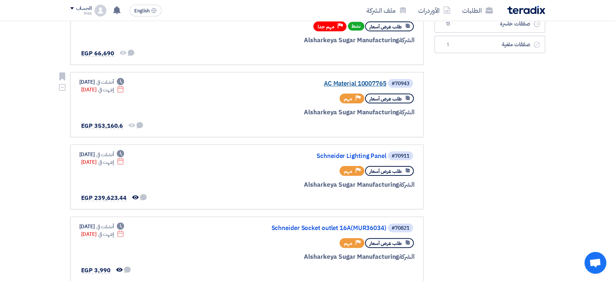
click at [364, 84] on link "AC Material 10007765" at bounding box center [314, 83] width 146 height 7
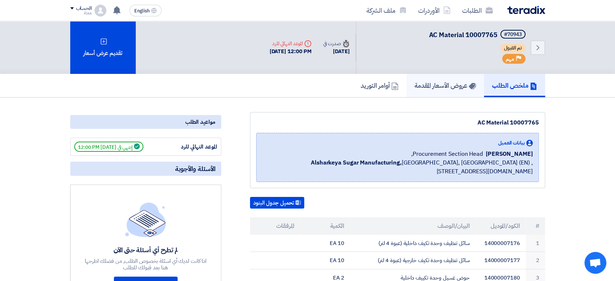
click at [445, 86] on h5 "عروض الأسعار المقدمة" at bounding box center [445, 85] width 62 height 8
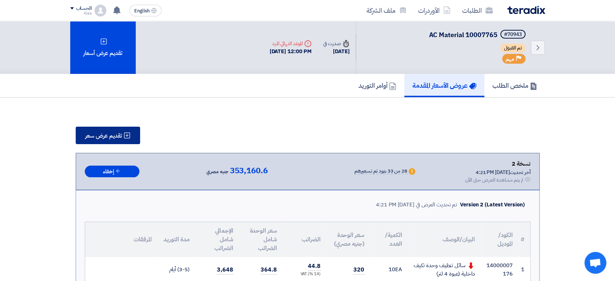
click at [130, 132] on icon at bounding box center [126, 135] width 7 height 7
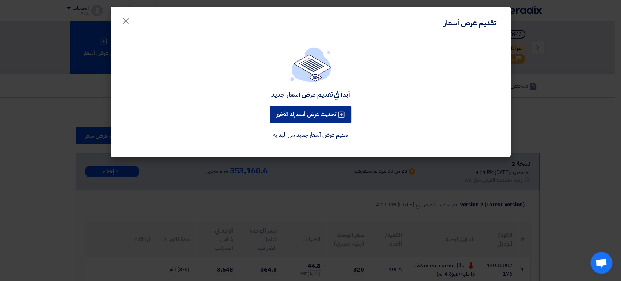
click at [310, 115] on button "تحديث عرض أسعارك الأخير" at bounding box center [311, 114] width 82 height 17
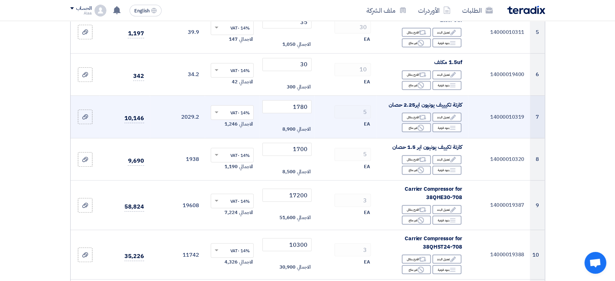
scroll to position [323, 0]
drag, startPoint x: 288, startPoint y: 104, endPoint x: 328, endPoint y: 107, distance: 39.4
click at [328, 107] on tr "7 14000010319 كارتة تكيييف يونيون اير2.25 حصان Edit تعديل البند Alternative اقت…" at bounding box center [308, 117] width 474 height 43
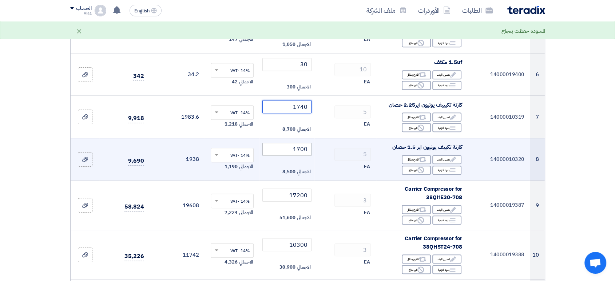
type input "1740"
drag, startPoint x: 282, startPoint y: 148, endPoint x: 320, endPoint y: 151, distance: 37.9
click at [320, 151] on tr "8 14000010320 كارتة تكييف يونيون اير 1.5 حصان Edit تعديل البند Alternative اقتر…" at bounding box center [308, 159] width 474 height 43
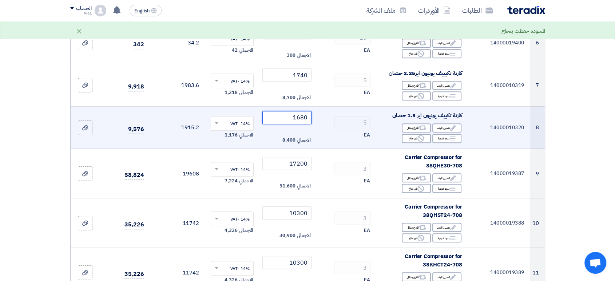
scroll to position [364, 0]
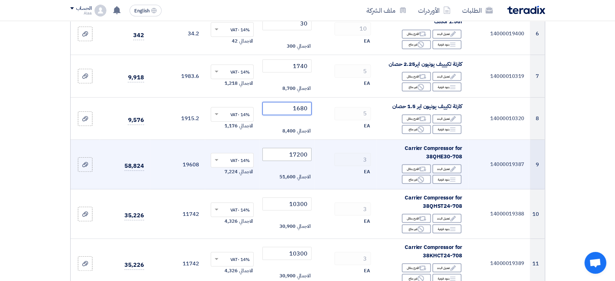
type input "1680"
drag, startPoint x: 285, startPoint y: 155, endPoint x: 317, endPoint y: 159, distance: 32.2
click at [317, 159] on tr "9 14000019387 Carrier Compressor for 38QHE30-708 Edit تعديل البند Alternative ا…" at bounding box center [308, 164] width 474 height 49
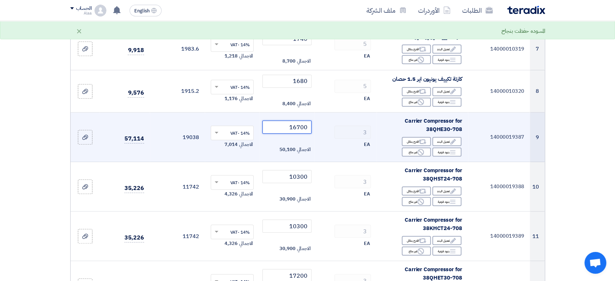
scroll to position [445, 0]
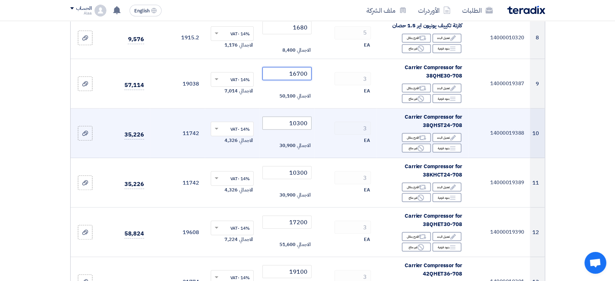
type input "16700"
drag, startPoint x: 287, startPoint y: 123, endPoint x: 322, endPoint y: 122, distance: 34.6
click at [322, 122] on tr "10 14000019388 Carrier Compressor for 38QHST24-708 Edit تعديل البند Alternative…" at bounding box center [308, 132] width 474 height 49
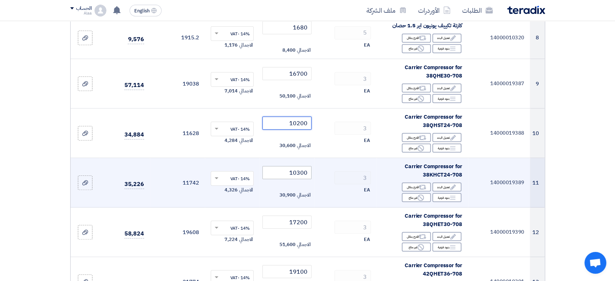
type input "10200"
drag, startPoint x: 285, startPoint y: 175, endPoint x: 317, endPoint y: 173, distance: 31.4
click at [317, 173] on tr "11 14000019389 Carrier Compressor for 38KHCT24-708 Edit تعديل البند Alternative…" at bounding box center [308, 182] width 474 height 49
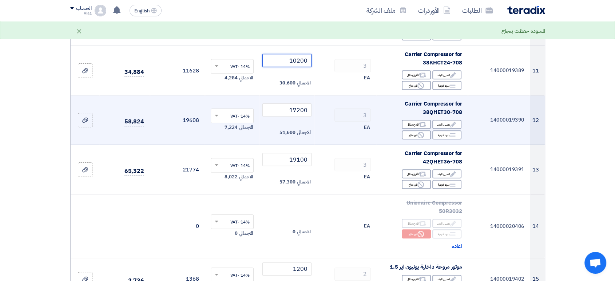
scroll to position [566, 0]
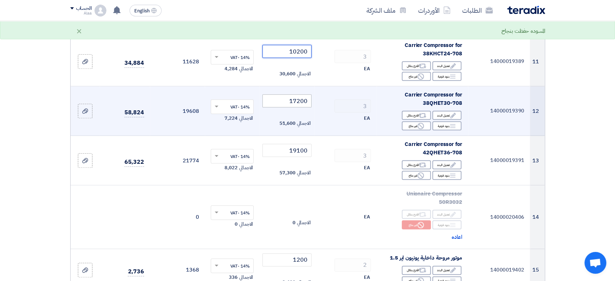
type input "10200"
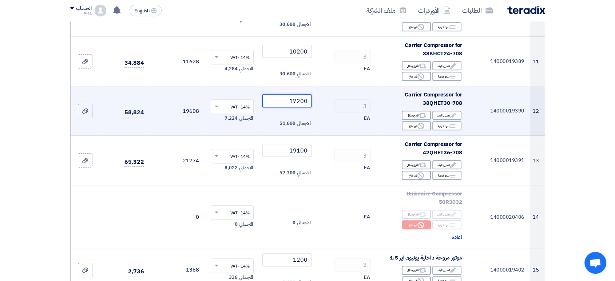
drag, startPoint x: 288, startPoint y: 101, endPoint x: 312, endPoint y: 94, distance: 25.0
click at [312, 94] on td "17200 الاجمالي 51,600" at bounding box center [286, 110] width 55 height 49
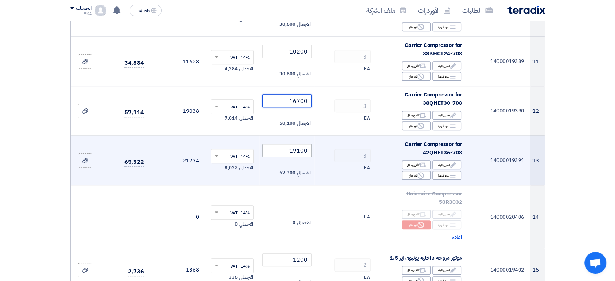
type input "16700"
drag, startPoint x: 285, startPoint y: 148, endPoint x: 315, endPoint y: 150, distance: 29.9
click at [315, 150] on tr "13 14000019391 Carrier Compressor for 42QHET36-708 Edit تعديل البند Alternative…" at bounding box center [308, 160] width 474 height 49
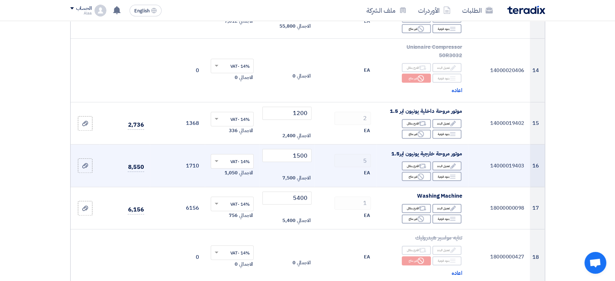
scroll to position [728, 0]
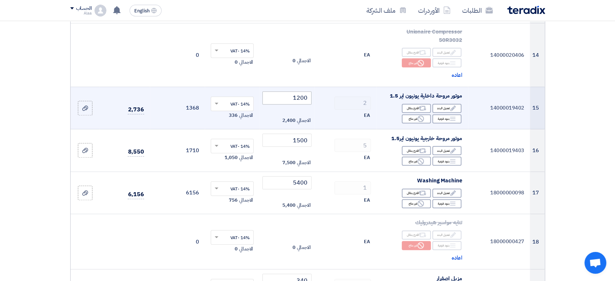
type input "18600"
drag, startPoint x: 287, startPoint y: 96, endPoint x: 325, endPoint y: 98, distance: 38.6
click at [325, 98] on tr "15 14000019402 موتور مروحة داخلية يونيون اير 1.5 Edit تعديل البند Alternative ا…" at bounding box center [308, 108] width 474 height 43
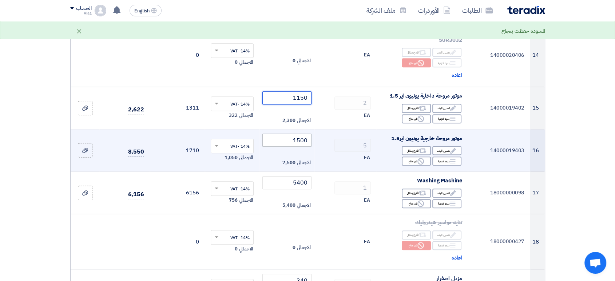
type input "1150"
drag, startPoint x: 294, startPoint y: 141, endPoint x: 326, endPoint y: 139, distance: 32.8
click at [326, 140] on tr "16 14000019403 موتور مروحة خارجية يونيون اير1.5 Edit تعديل البند Alternative اق…" at bounding box center [308, 150] width 474 height 43
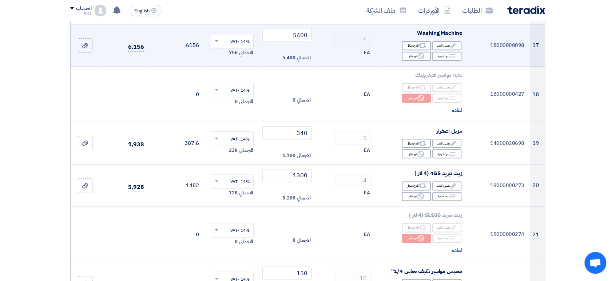
scroll to position [889, 0]
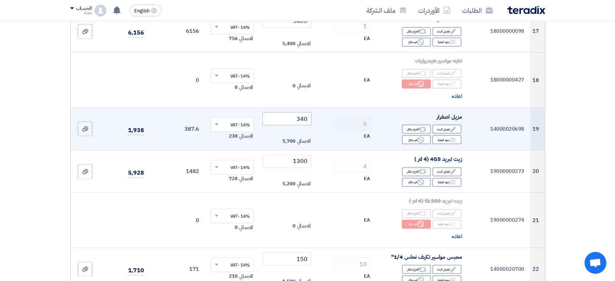
type input "1450"
drag, startPoint x: 289, startPoint y: 118, endPoint x: 326, endPoint y: 118, distance: 37.1
click at [326, 118] on tr "19 14000020698 مزيل اصفرار Edit تعديل البند Alternative اقترح بدائل Breakdown R…" at bounding box center [308, 129] width 474 height 43
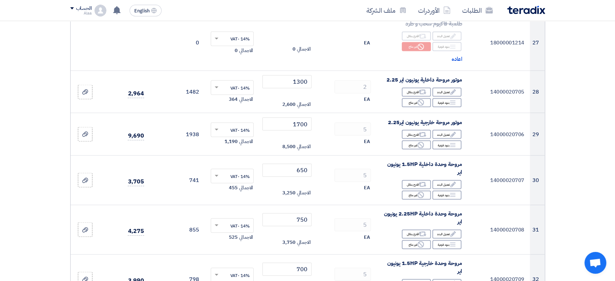
scroll to position [1374, 0]
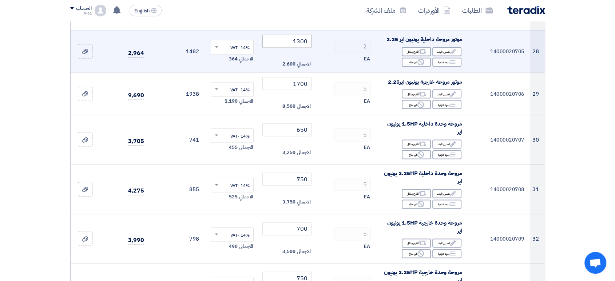
type input "325"
drag, startPoint x: 284, startPoint y: 42, endPoint x: 327, endPoint y: 41, distance: 43.3
click at [327, 41] on tr "28 14000020705 موتور مروحة داخلية يونيون اير 2.25 Edit تعديل البند Alternative …" at bounding box center [308, 51] width 474 height 43
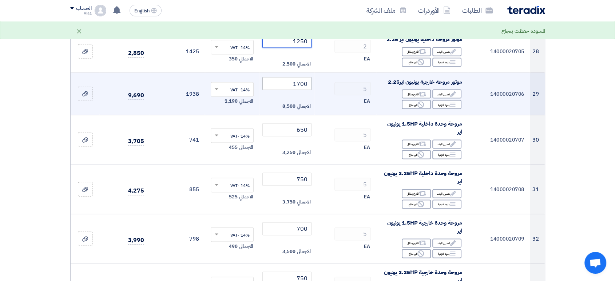
type input "1250"
drag, startPoint x: 289, startPoint y: 85, endPoint x: 324, endPoint y: 73, distance: 36.3
click at [322, 84] on tr "29 14000020706 موتور مروحة خارجية يونيون اير2.25 Edit تعديل البند Alternative ا…" at bounding box center [308, 93] width 474 height 43
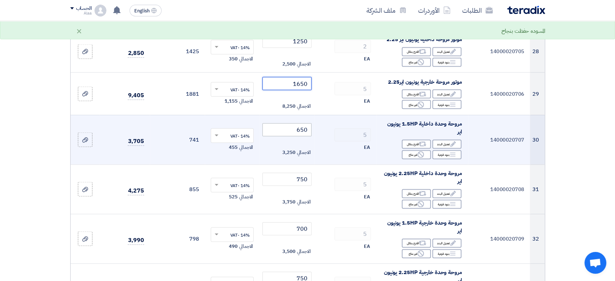
type input "1650"
drag, startPoint x: 292, startPoint y: 127, endPoint x: 314, endPoint y: 129, distance: 22.3
click at [314, 129] on tr "30 14000020707 مروحة وحدة داخلية 1.5HP يونيون اير Edit تعديل البند Alternative …" at bounding box center [308, 139] width 474 height 49
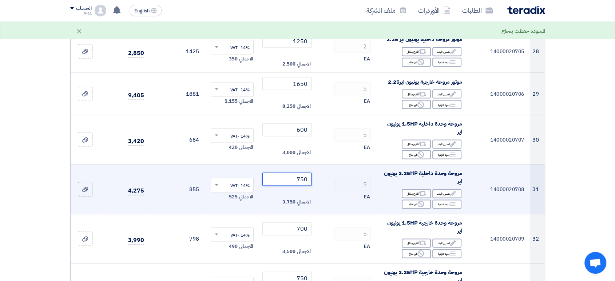
drag, startPoint x: 293, startPoint y: 176, endPoint x: 322, endPoint y: 178, distance: 28.5
click at [322, 178] on tr "31 14000020708 مروحة وحدة داخلية 2.25HP يونيون اير Edit تعديل البند Alternative…" at bounding box center [308, 188] width 474 height 49
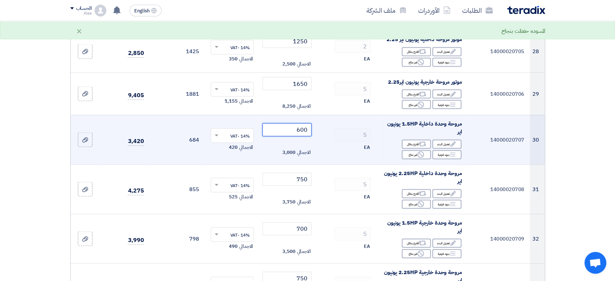
drag, startPoint x: 294, startPoint y: 128, endPoint x: 317, endPoint y: 127, distance: 22.6
click at [315, 127] on tr "30 14000020707 مروحة وحدة داخلية 1.5HP يونيون اير Edit تعديل البند Alternative …" at bounding box center [308, 139] width 474 height 49
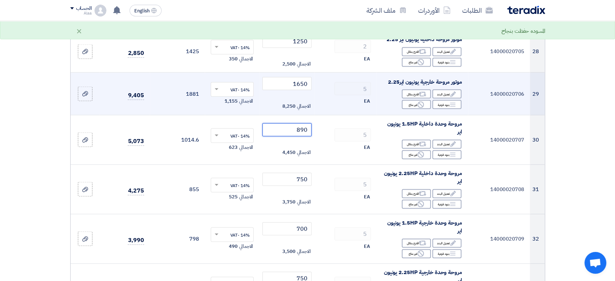
drag, startPoint x: 296, startPoint y: 127, endPoint x: 351, endPoint y: 98, distance: 61.9
click at [345, 120] on tr "30 14000020707 مروحة وحدة داخلية 1.5HP يونيون اير Edit تعديل البند Alternative …" at bounding box center [308, 139] width 474 height 49
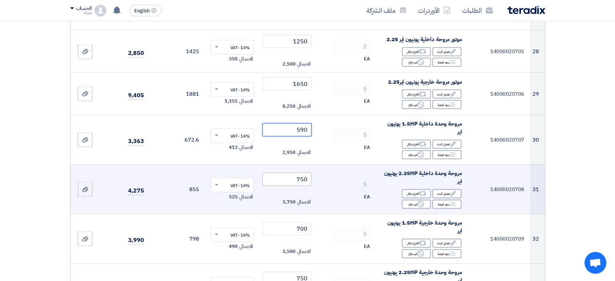
type input "590"
drag, startPoint x: 295, startPoint y: 177, endPoint x: 311, endPoint y: 176, distance: 15.7
click at [311, 176] on input "750" at bounding box center [286, 178] width 49 height 13
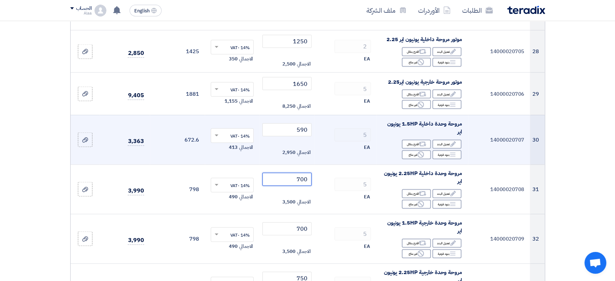
scroll to position [1415, 0]
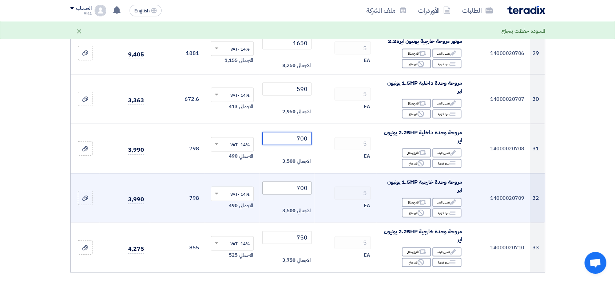
type input "700"
drag, startPoint x: 291, startPoint y: 186, endPoint x: 321, endPoint y: 183, distance: 30.4
click at [310, 189] on input "700" at bounding box center [286, 188] width 49 height 13
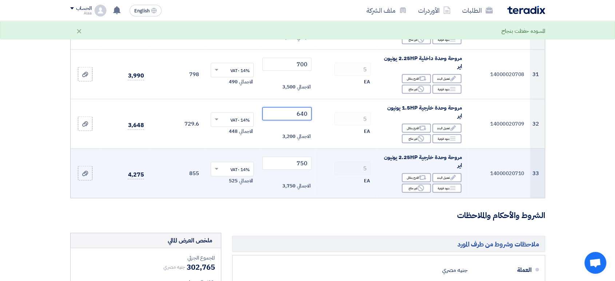
scroll to position [1496, 0]
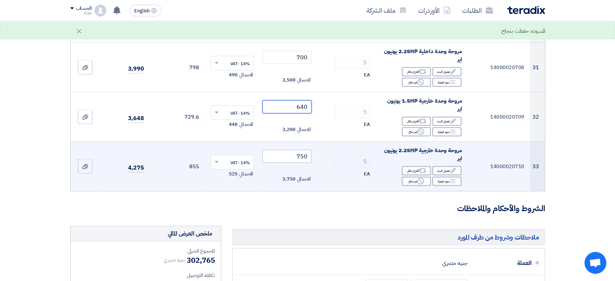
type input "640"
drag, startPoint x: 291, startPoint y: 155, endPoint x: 318, endPoint y: 155, distance: 26.6
click at [318, 155] on tr "33 14000020710 مروحة وحدة خارجية 2.25HP يونيون اير Edit تعديل البند Alternative…" at bounding box center [308, 166] width 474 height 49
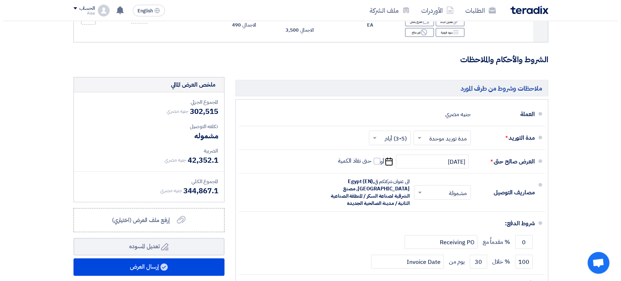
scroll to position [1747, 0]
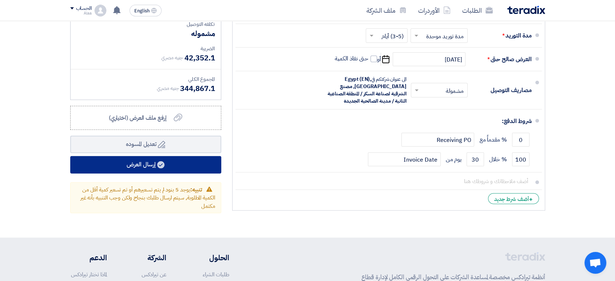
type input "700"
click at [156, 156] on button "إرسال العرض" at bounding box center [145, 164] width 151 height 17
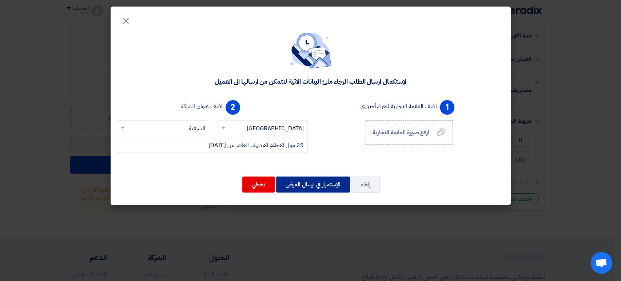
click at [286, 182] on button "الإستمرار في ارسال العرض" at bounding box center [313, 184] width 74 height 16
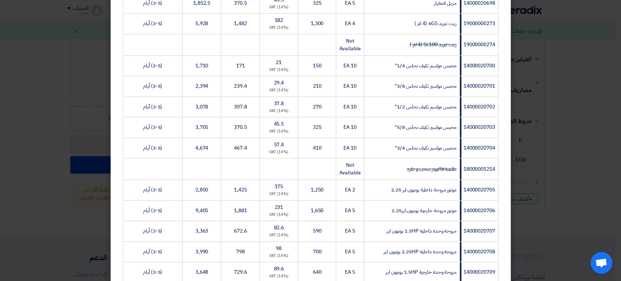
scroll to position [708, 0]
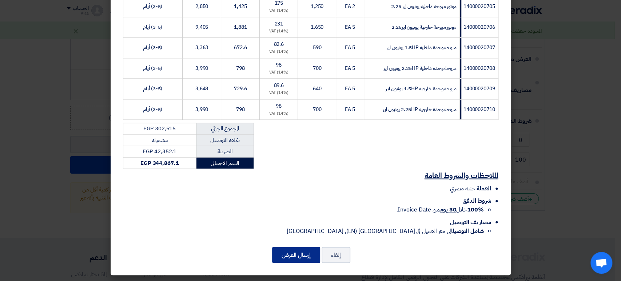
click at [292, 254] on button "إرسال العرض" at bounding box center [296, 255] width 48 height 16
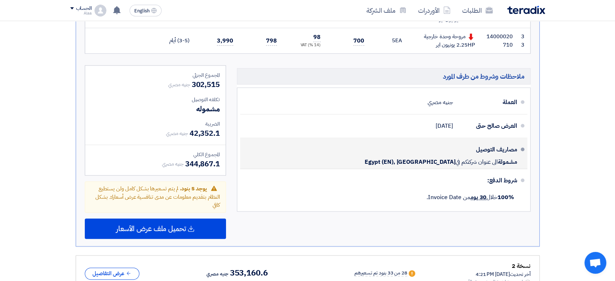
scroll to position [1124, 0]
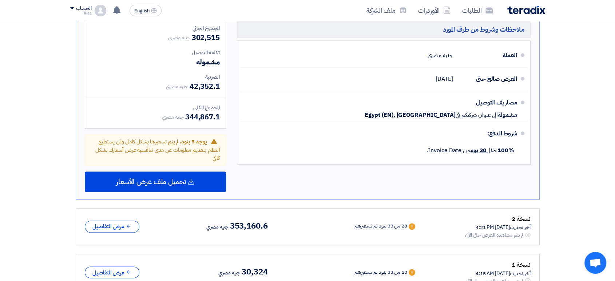
click at [523, 8] on img at bounding box center [526, 10] width 38 height 8
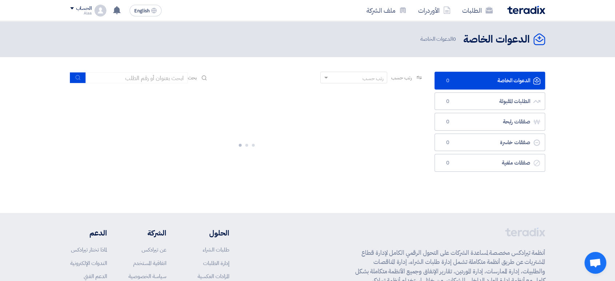
click at [492, 90] on ul "الدعوات الخاصة الدعوات الخاصة 0 الطلبات المقبولة الطلبات المقبولة 0 صفقات رابحة…" at bounding box center [490, 122] width 111 height 100
click at [491, 95] on link "الطلبات المقبولة الطلبات المقبولة 34" at bounding box center [490, 101] width 111 height 18
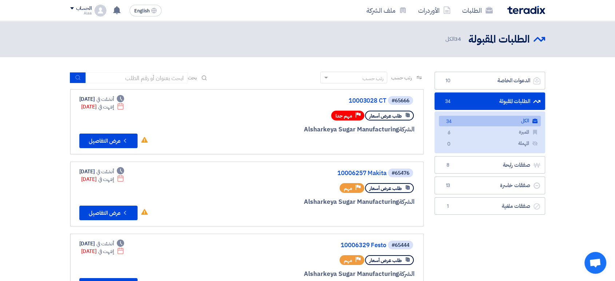
click at [495, 99] on link "الطلبات المقبولة الطلبات المقبولة 34" at bounding box center [490, 101] width 111 height 18
click at [499, 86] on link "الدعوات الخاصة الدعوات الخاصة 10" at bounding box center [490, 81] width 111 height 18
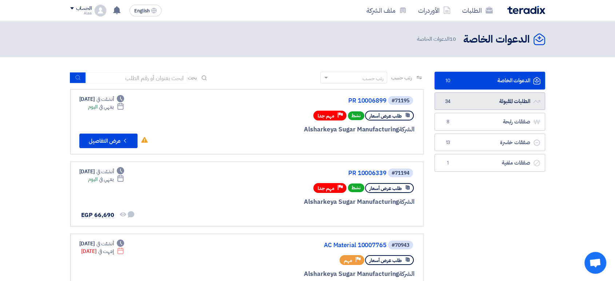
click at [496, 101] on link "الطلبات المقبولة الطلبات المقبولة 34" at bounding box center [490, 101] width 111 height 18
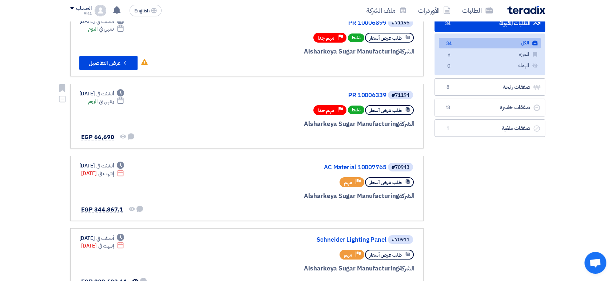
scroll to position [81, 0]
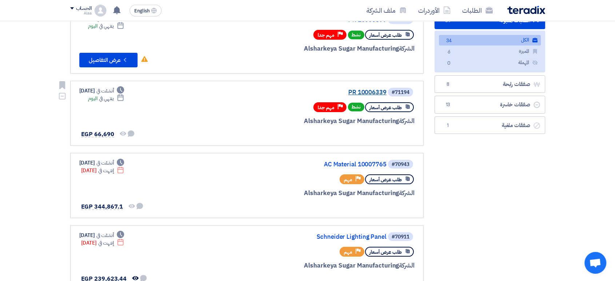
click at [362, 91] on link "PR 10006339" at bounding box center [314, 92] width 146 height 7
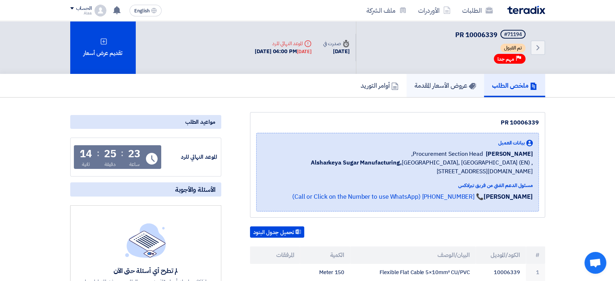
click at [409, 89] on link "عروض الأسعار المقدمة" at bounding box center [445, 85] width 78 height 23
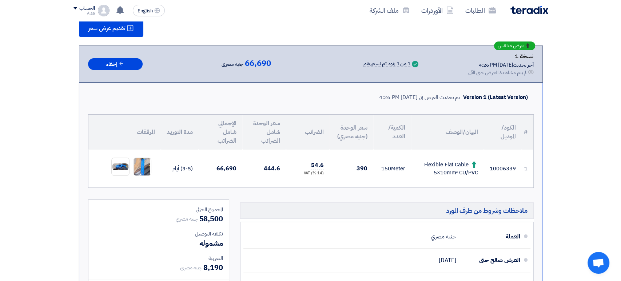
scroll to position [162, 0]
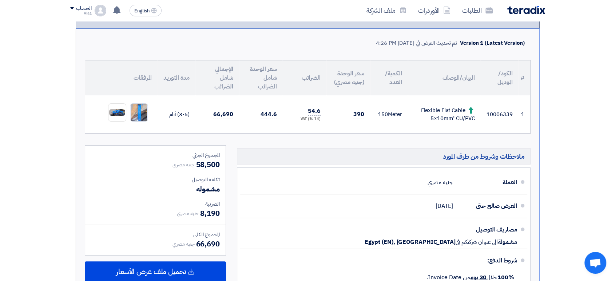
click at [136, 106] on img at bounding box center [138, 112] width 17 height 27
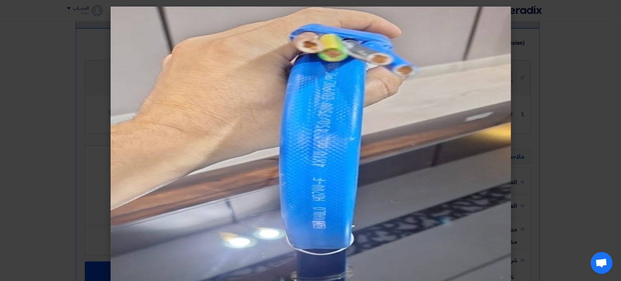
click at [528, 112] on modal-container at bounding box center [310, 140] width 621 height 281
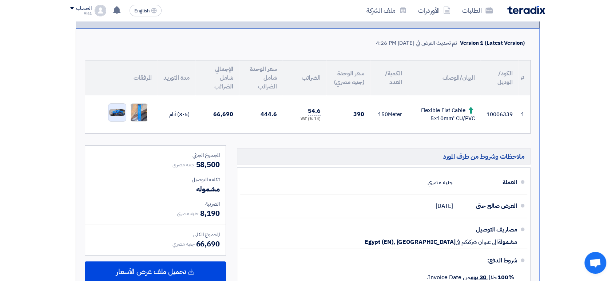
click at [117, 104] on div at bounding box center [117, 112] width 18 height 18
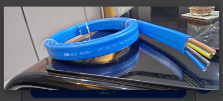
click at [80, 93] on modal-container at bounding box center [111, 50] width 223 height 101
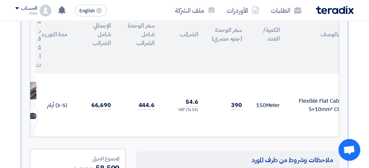
scroll to position [0, -79]
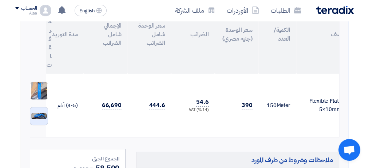
click at [40, 112] on img at bounding box center [38, 116] width 17 height 8
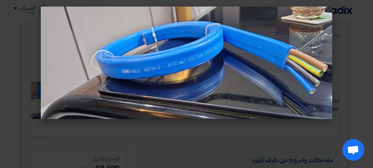
click at [133, 142] on modal-container at bounding box center [186, 84] width 373 height 168
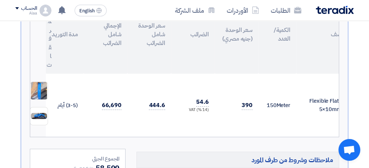
click at [36, 80] on img at bounding box center [38, 91] width 17 height 27
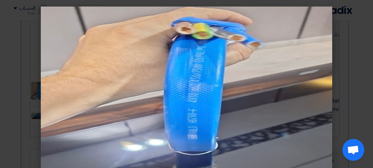
click at [372, 45] on modal-container at bounding box center [186, 84] width 373 height 168
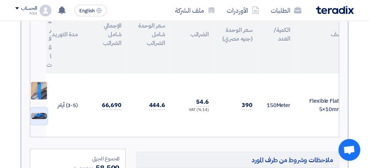
click at [28, 113] on div "Version 1 (Latest Version) تم تحديث العرض في [DATE] 4:26 PM # الكود/الموديل الب…" at bounding box center [185, 134] width 328 height 342
click at [33, 112] on img at bounding box center [38, 116] width 17 height 8
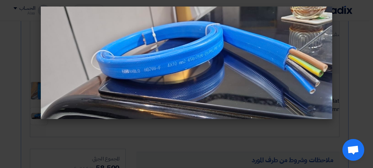
click at [357, 48] on modal-container at bounding box center [186, 84] width 373 height 168
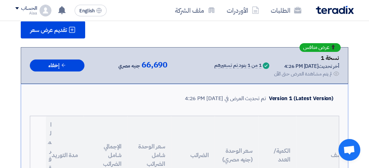
scroll to position [0, 0]
